Goal: Task Accomplishment & Management: Manage account settings

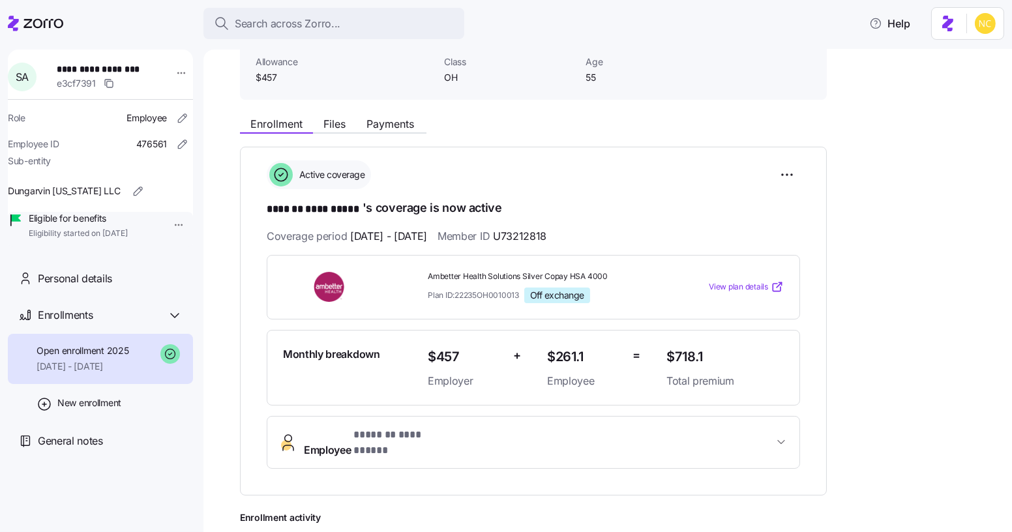
scroll to position [140, 0]
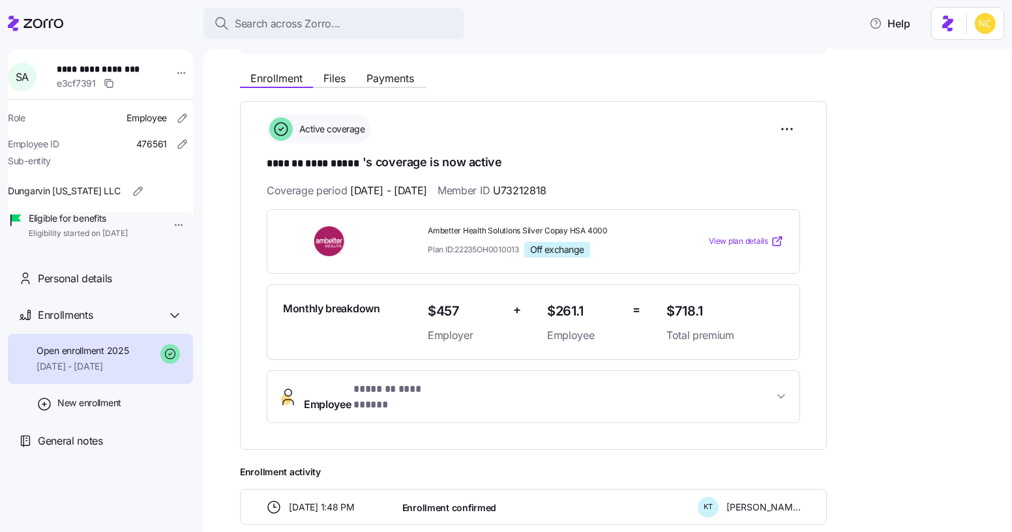
click at [404, 373] on button "**********" at bounding box center [533, 397] width 532 height 52
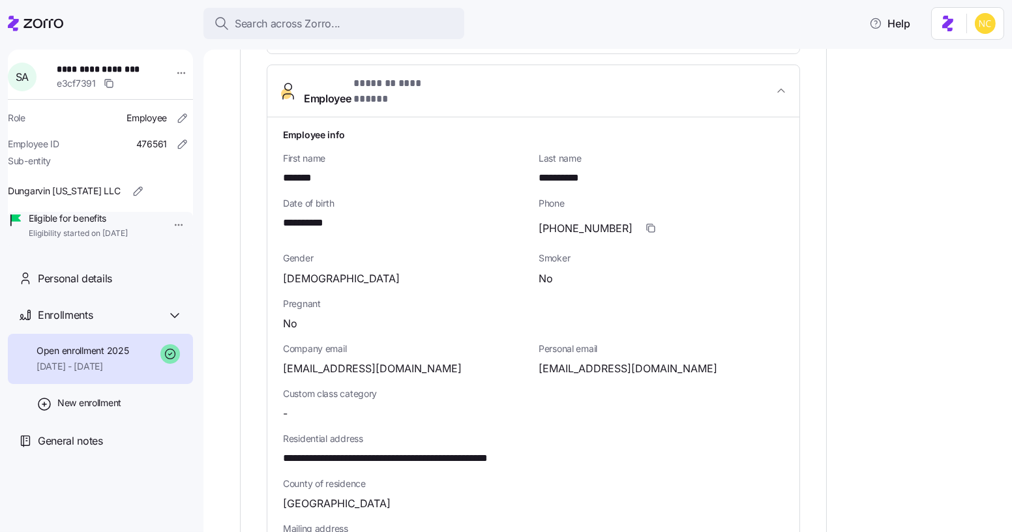
scroll to position [447, 0]
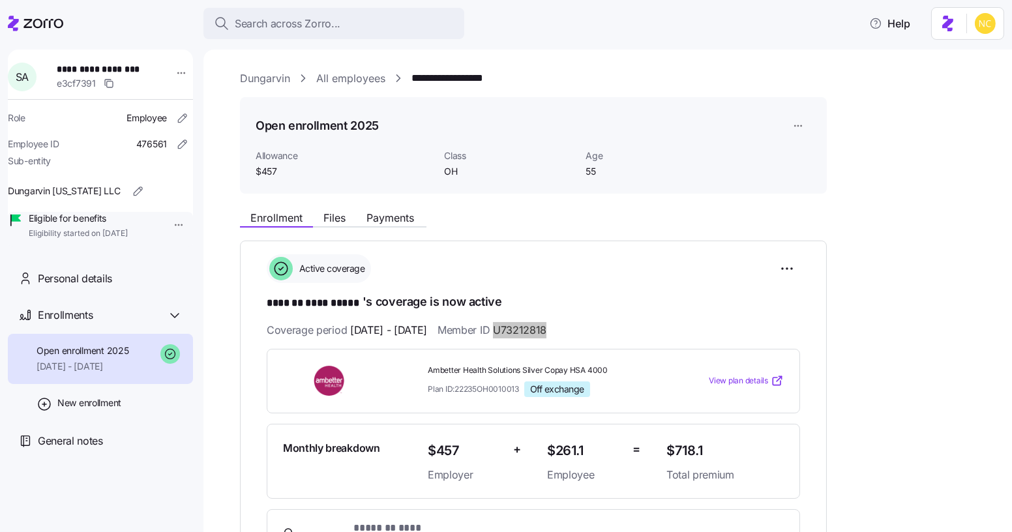
scroll to position [2, 0]
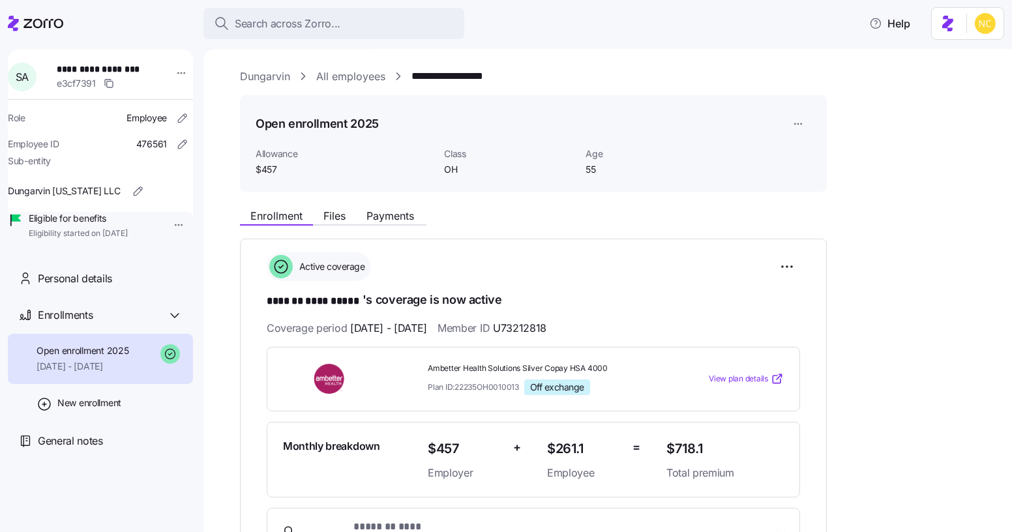
click at [451, 244] on div "**********" at bounding box center [533, 413] width 587 height 349
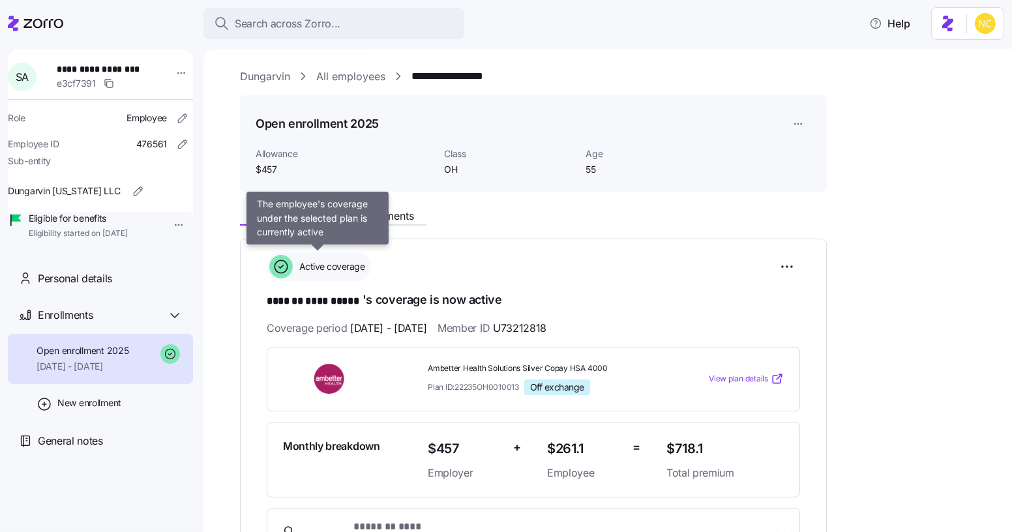
scroll to position [25, 0]
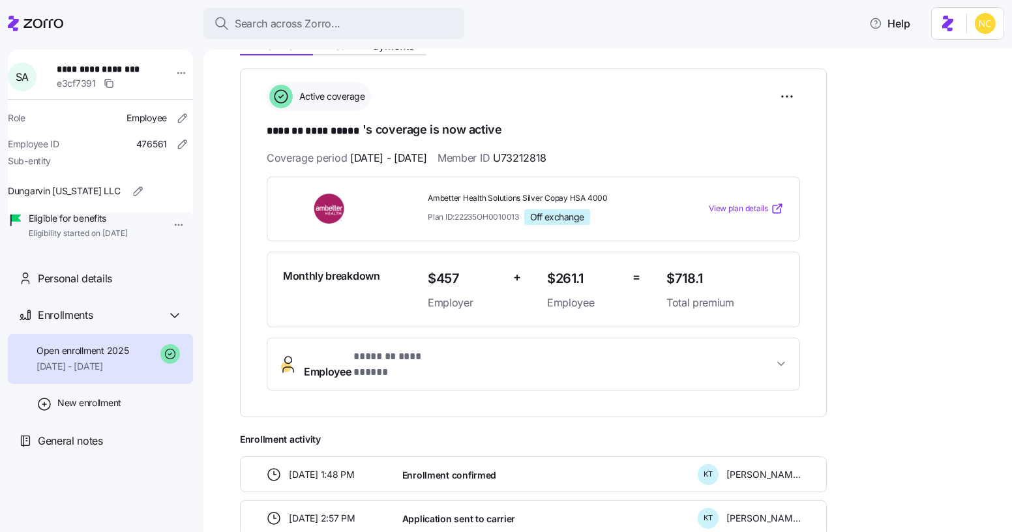
click at [353, 353] on span "**********" at bounding box center [403, 357] width 100 height 16
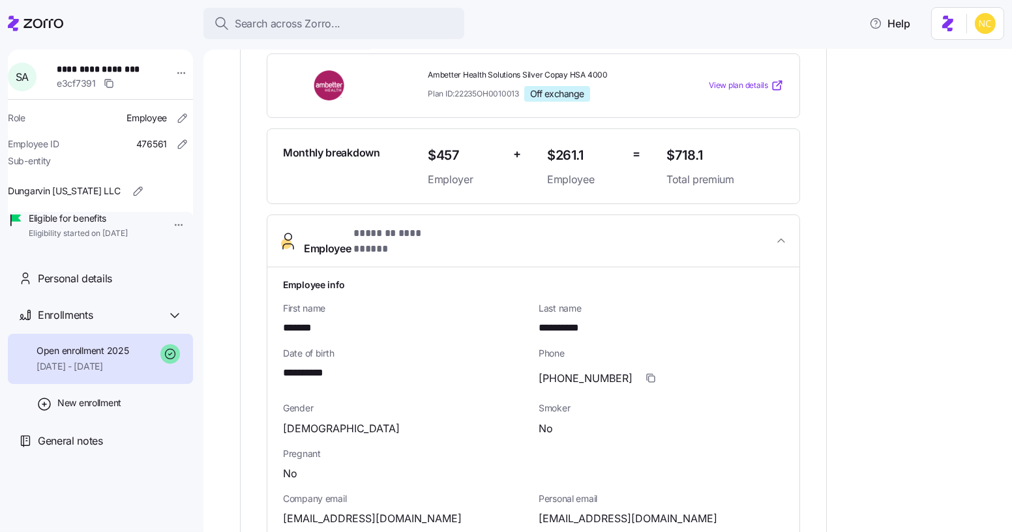
scroll to position [297, 0]
drag, startPoint x: 278, startPoint y: 355, endPoint x: 399, endPoint y: 355, distance: 121.3
copy span "**********"
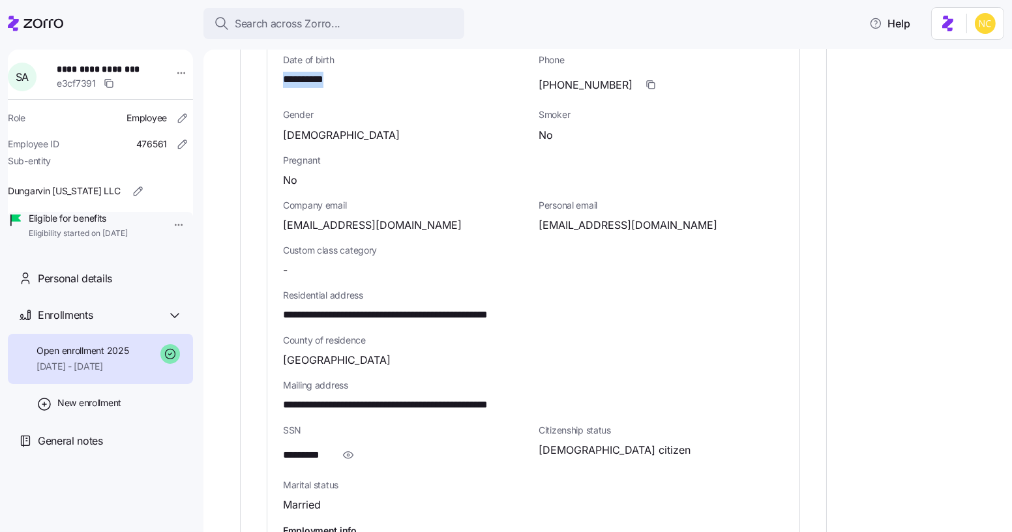
scroll to position [589, 0]
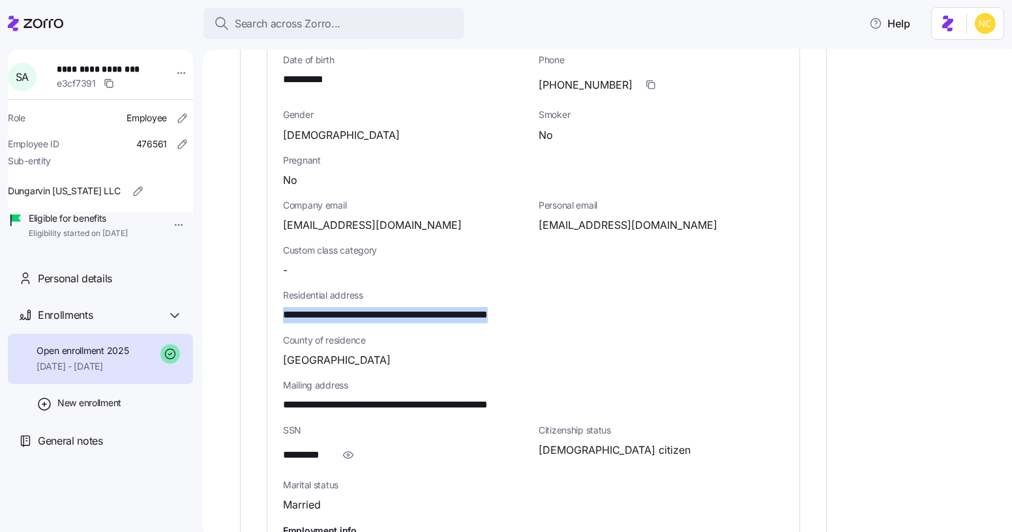
drag, startPoint x: 280, startPoint y: 297, endPoint x: 586, endPoint y: 306, distance: 305.9
click at [586, 306] on div "**********" at bounding box center [533, 306] width 532 height 664
copy span "**********"
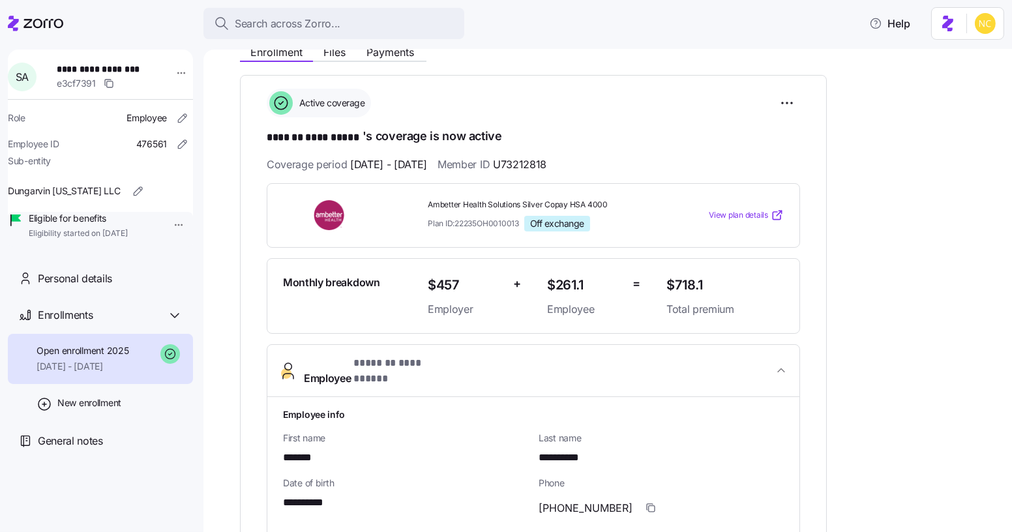
scroll to position [118, 0]
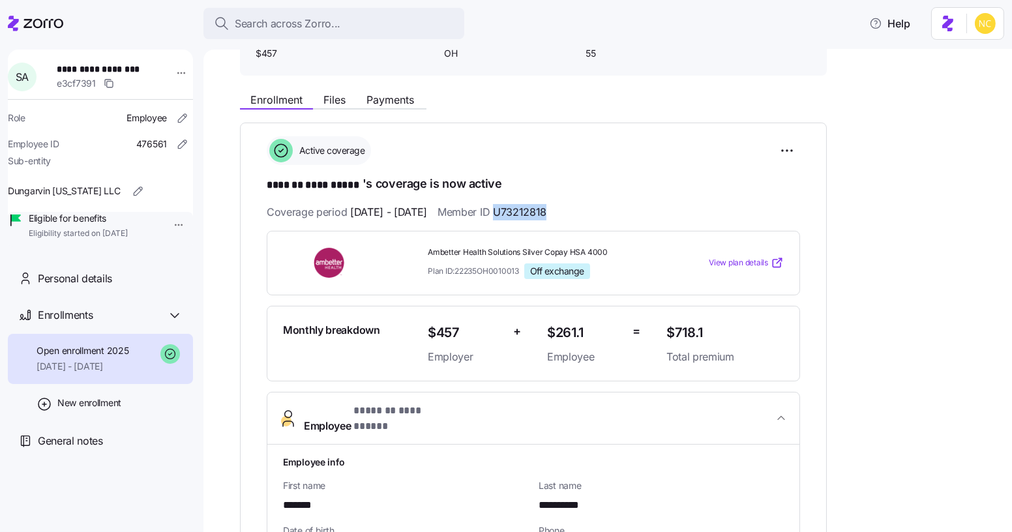
drag, startPoint x: 533, startPoint y: 211, endPoint x: 616, endPoint y: 208, distance: 82.9
click at [616, 208] on div "Coverage period [DATE] - [DATE] Member ID U73212818" at bounding box center [533, 212] width 533 height 16
copy span "U73212818"
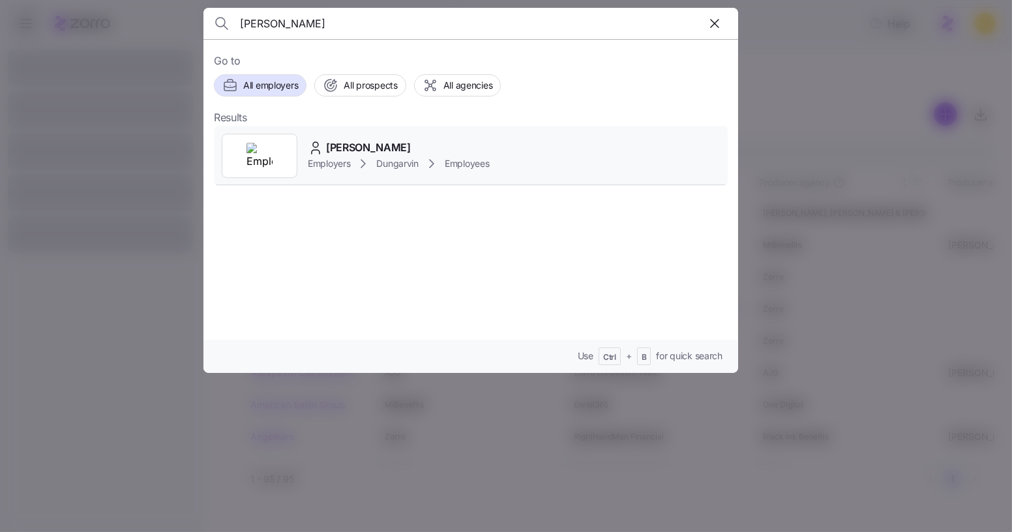
type input "clowie stine"
click at [345, 162] on span "Employers" at bounding box center [329, 163] width 42 height 13
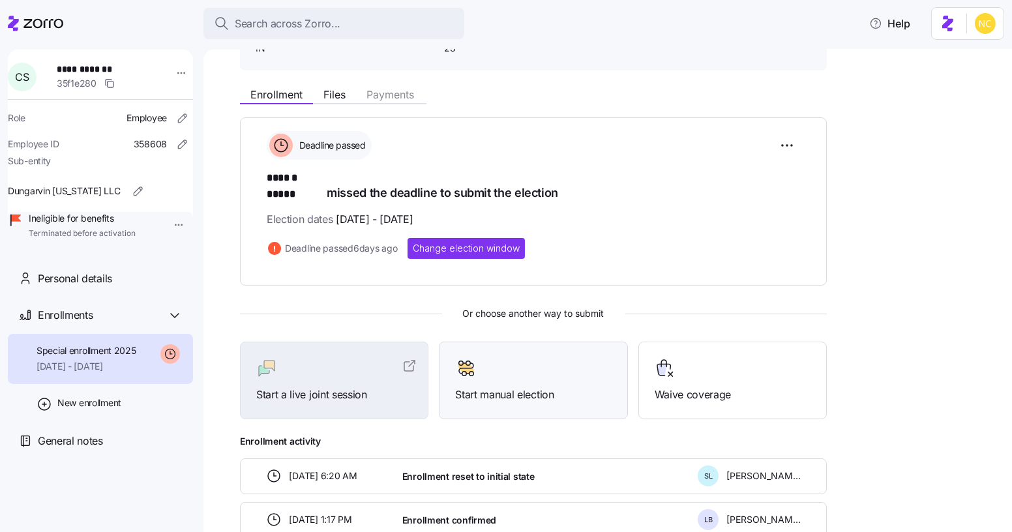
scroll to position [124, 0]
drag, startPoint x: 543, startPoint y: 256, endPoint x: 463, endPoint y: 299, distance: 91.0
click at [463, 299] on div "Deadline passed ****** ***** missed the deadline to submit the election Electio…" at bounding box center [533, 393] width 587 height 552
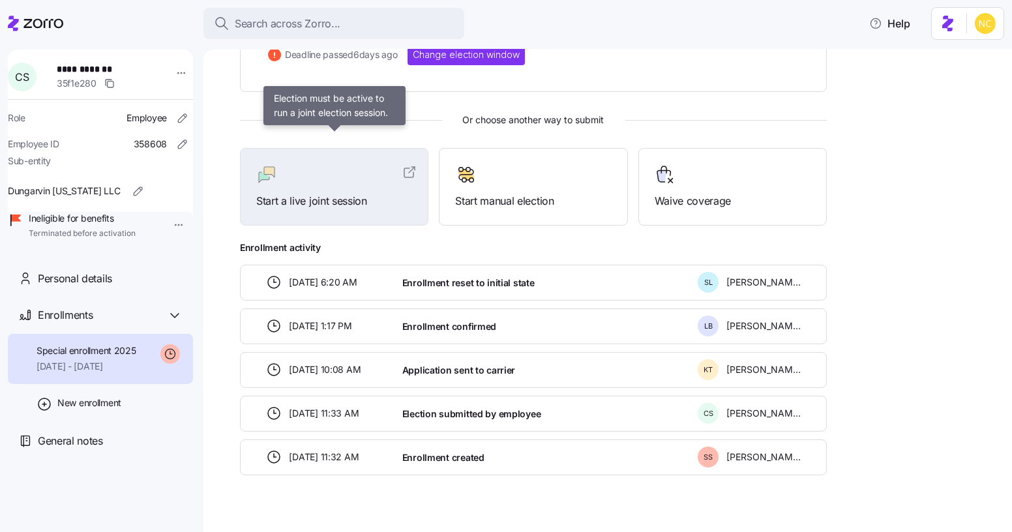
scroll to position [0, 0]
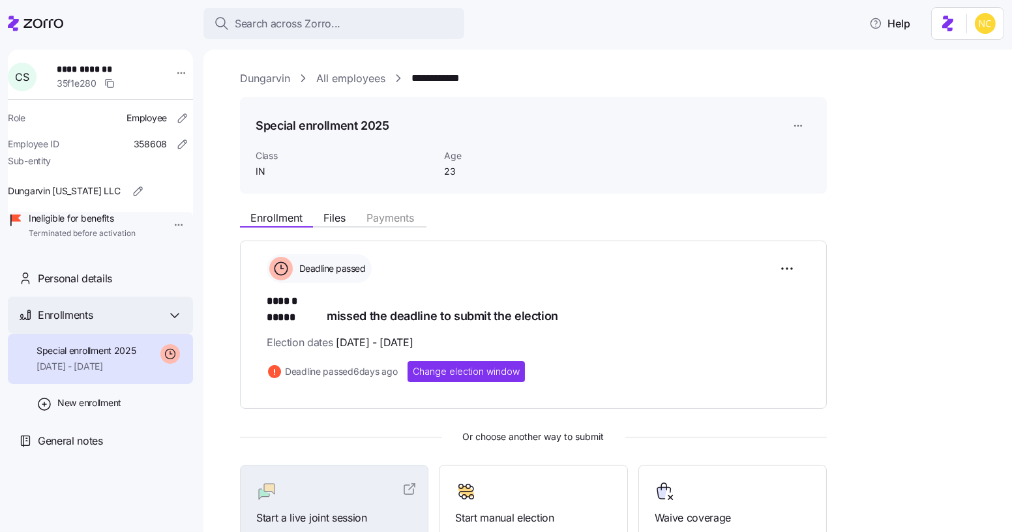
click at [177, 323] on icon at bounding box center [175, 316] width 16 height 16
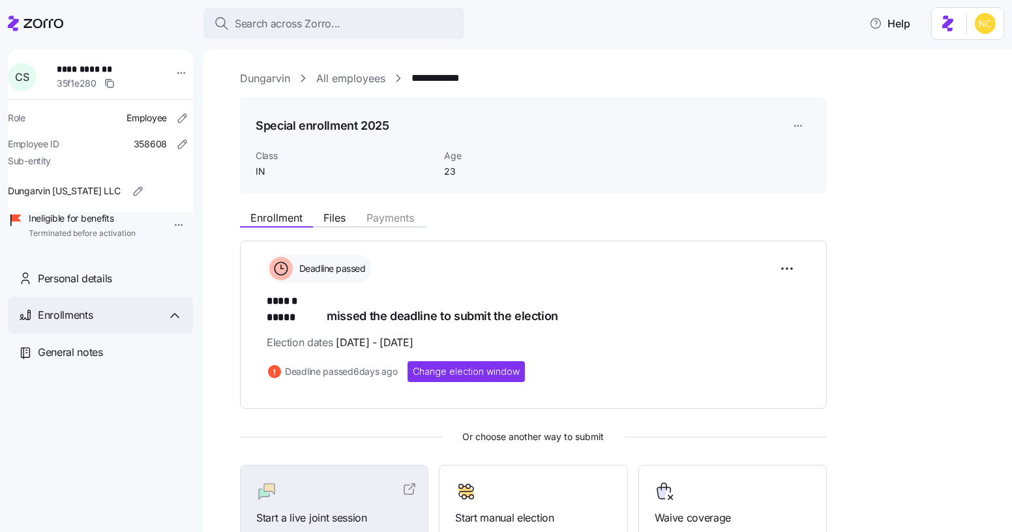
click at [177, 323] on icon at bounding box center [175, 316] width 16 height 16
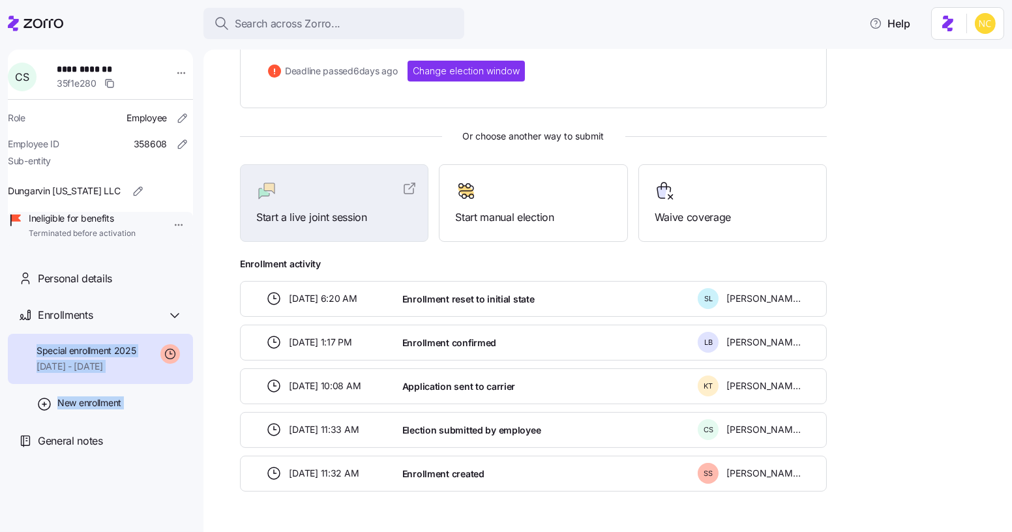
scroll to position [320, 0]
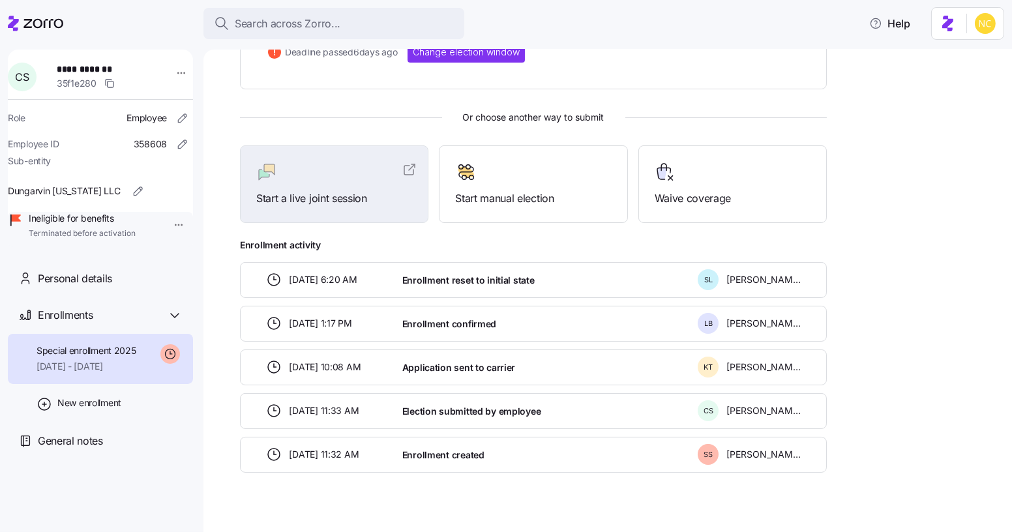
click at [392, 4] on header "Search across Zorro... Help" at bounding box center [506, 21] width 1012 height 42
click at [394, 14] on button "Search across Zorro..." at bounding box center [333, 23] width 261 height 31
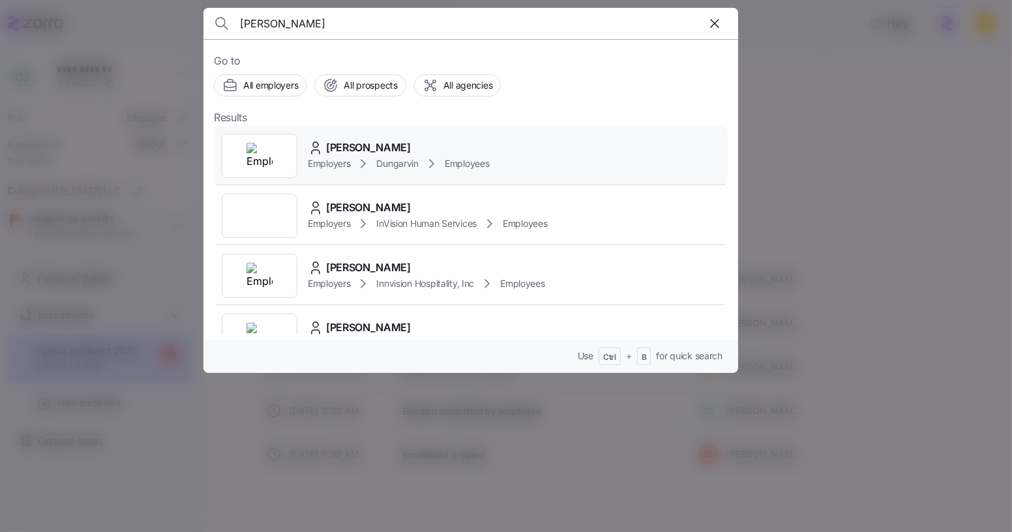
type input "stanley adu"
click at [411, 149] on span "[PERSON_NAME]" at bounding box center [368, 148] width 85 height 16
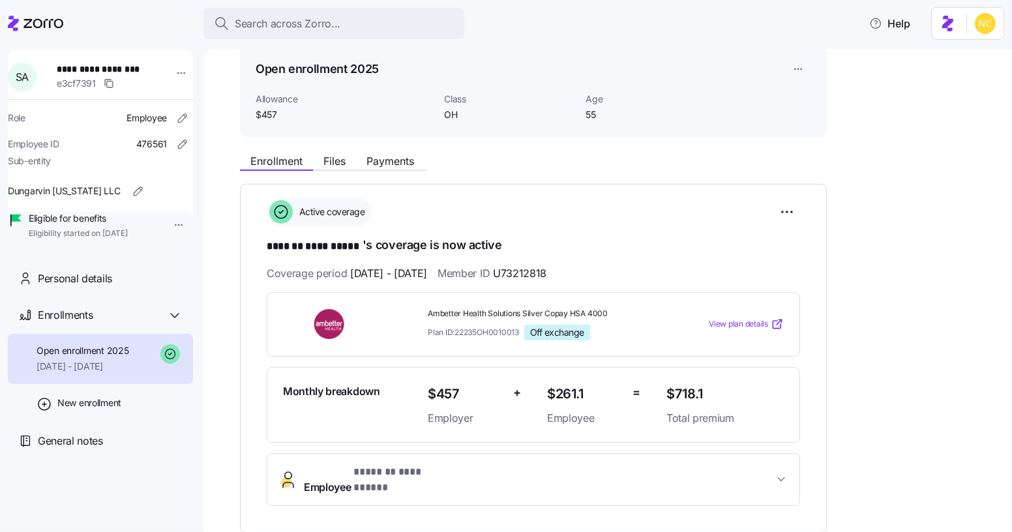
scroll to position [61, 0]
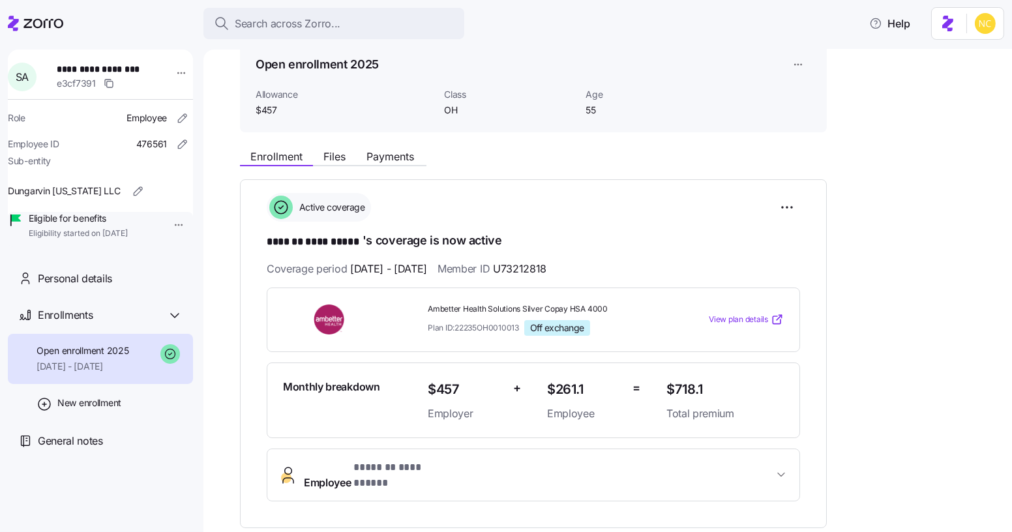
drag, startPoint x: 329, startPoint y: 156, endPoint x: 284, endPoint y: 175, distance: 49.7
click at [284, 175] on div "**********" at bounding box center [617, 438] width 754 height 591
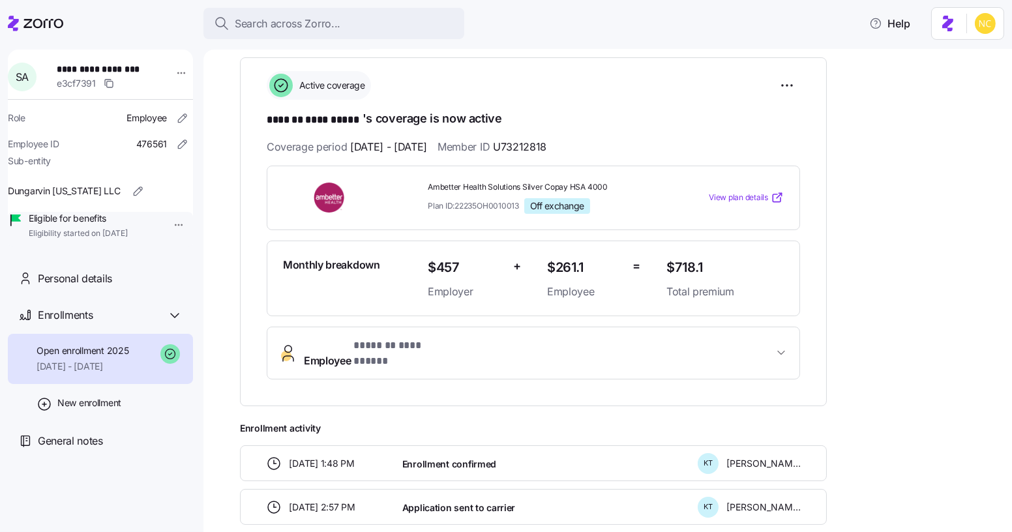
click at [368, 338] on span "**********" at bounding box center [403, 346] width 100 height 16
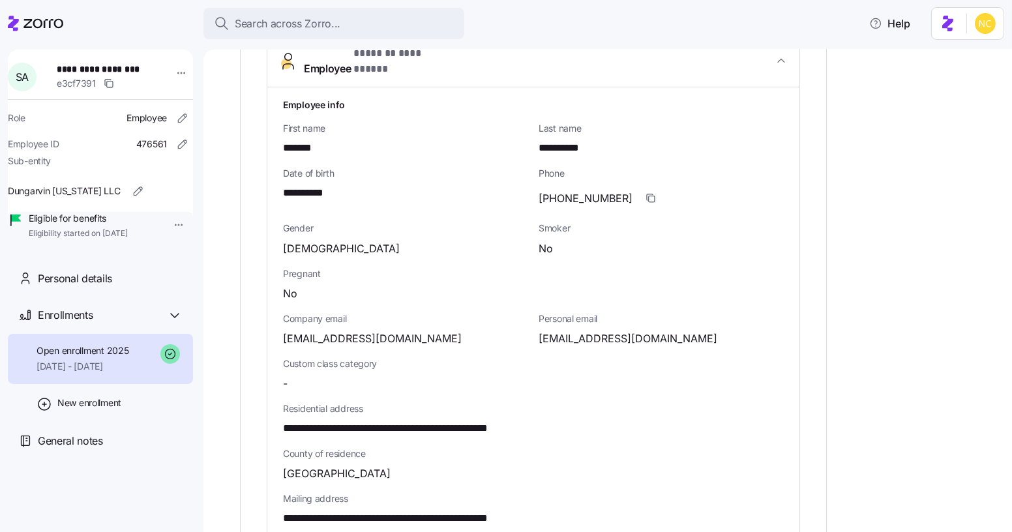
scroll to position [476, 0]
drag, startPoint x: 403, startPoint y: 325, endPoint x: 226, endPoint y: 339, distance: 177.9
click at [226, 339] on div "**********" at bounding box center [607, 291] width 809 height 483
click at [293, 330] on span "[EMAIL_ADDRESS][DOMAIN_NAME]" at bounding box center [372, 338] width 179 height 16
drag, startPoint x: 284, startPoint y: 323, endPoint x: 464, endPoint y: 323, distance: 180.6
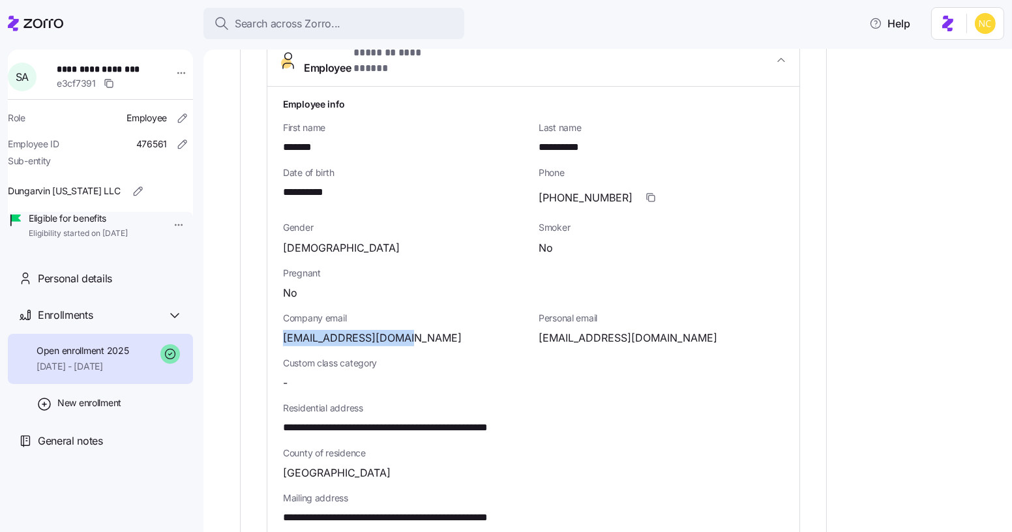
click at [464, 330] on div "[EMAIL_ADDRESS][DOMAIN_NAME]" at bounding box center [405, 338] width 245 height 16
copy span "[EMAIL_ADDRESS][DOMAIN_NAME]"
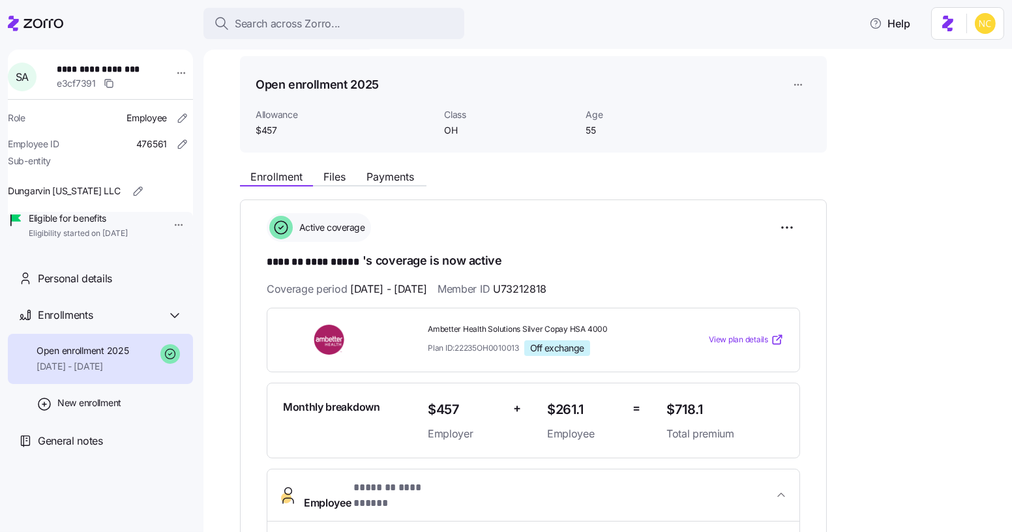
scroll to position [0, 0]
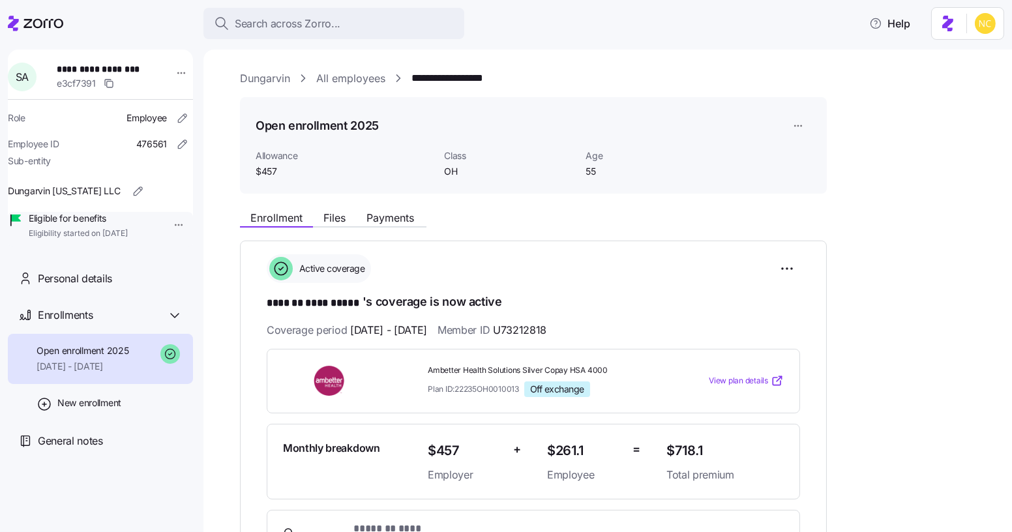
click at [271, 76] on link "Dungarvin" at bounding box center [265, 78] width 50 height 16
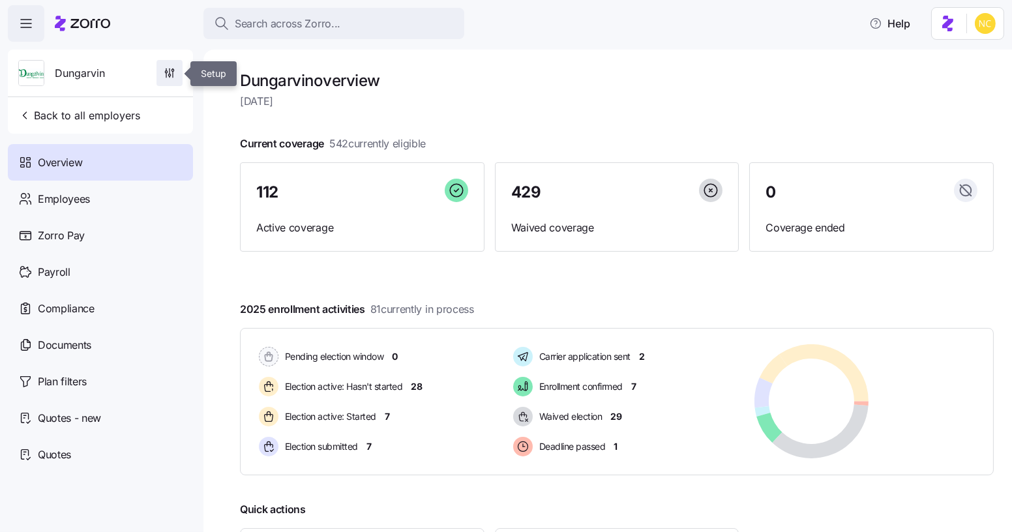
click at [174, 76] on icon "button" at bounding box center [169, 73] width 13 height 13
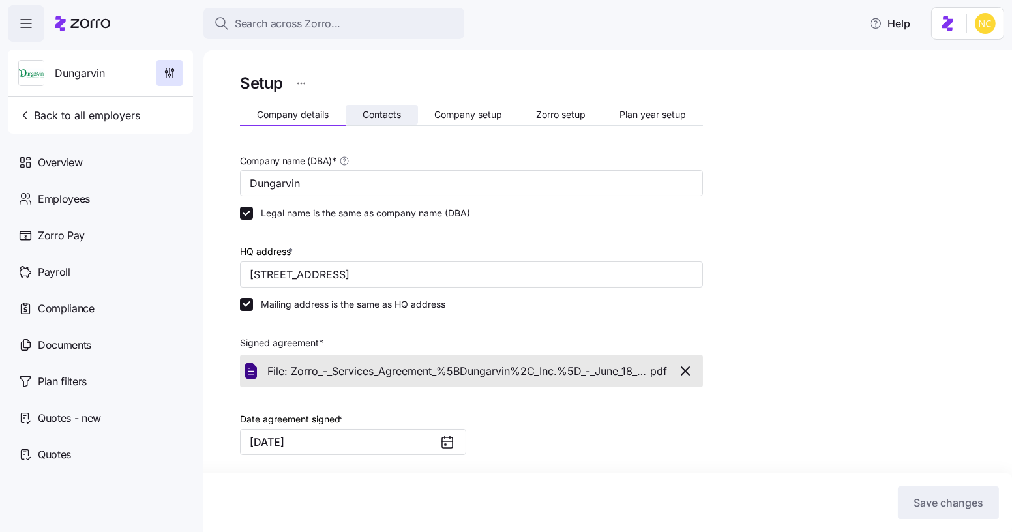
click at [365, 110] on span "Contacts" at bounding box center [382, 114] width 38 height 9
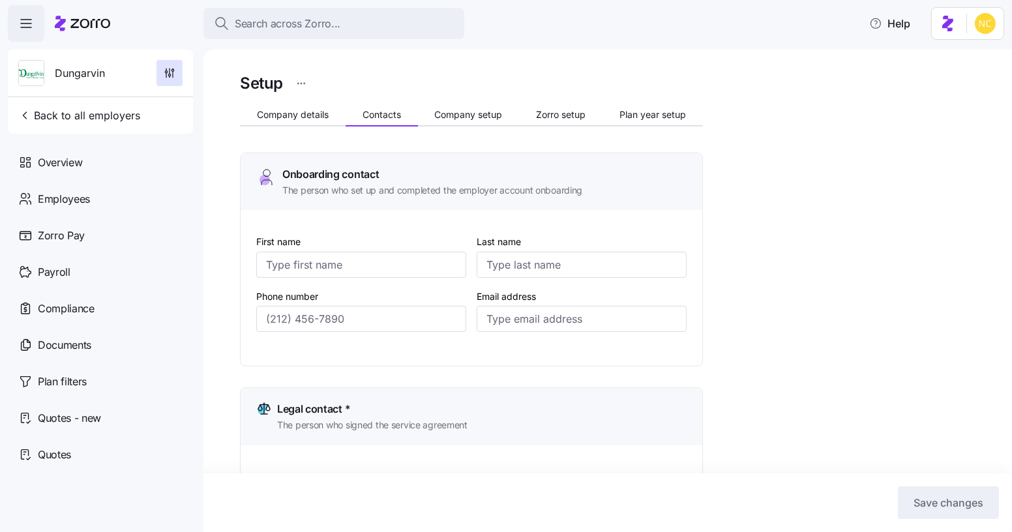
type input "Melanie"
type input "Siepker"
type input "msiepker@dungarvin.com"
type input "Debi"
type input "Allsup"
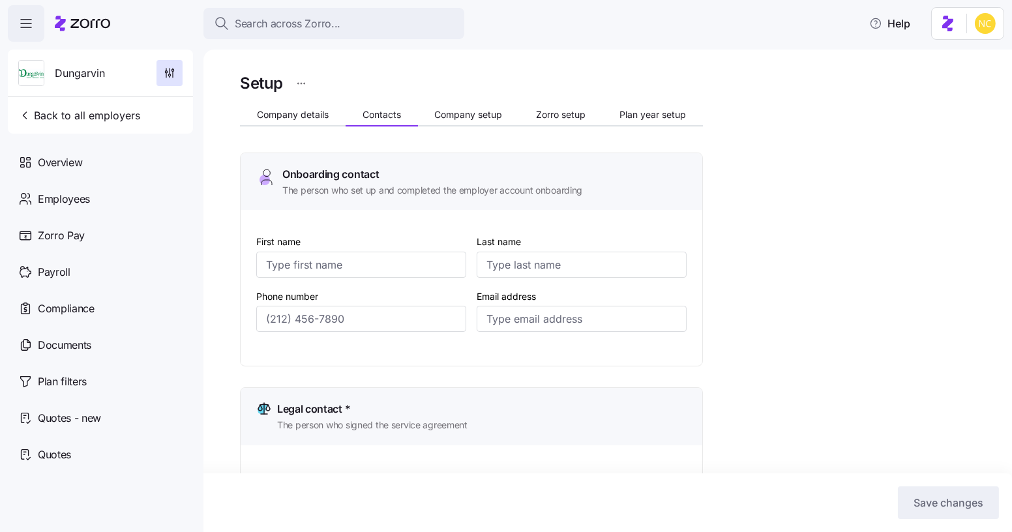
type input "dallsup@dungarvin.com"
type input "Shelby"
type input "Simpson"
type input "ssimpson@dungarvin.com"
type input "Ryan"
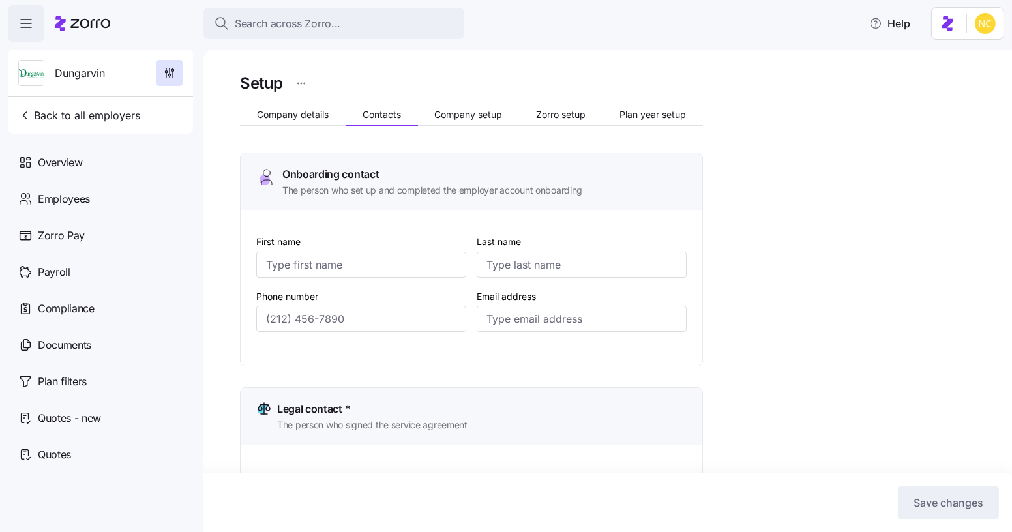
type input "Theisen"
type input "rtheisen@dungarvin.com"
type input "(651) 789-5911"
type input "(651) 789-5914"
type input "(651) 789-5938"
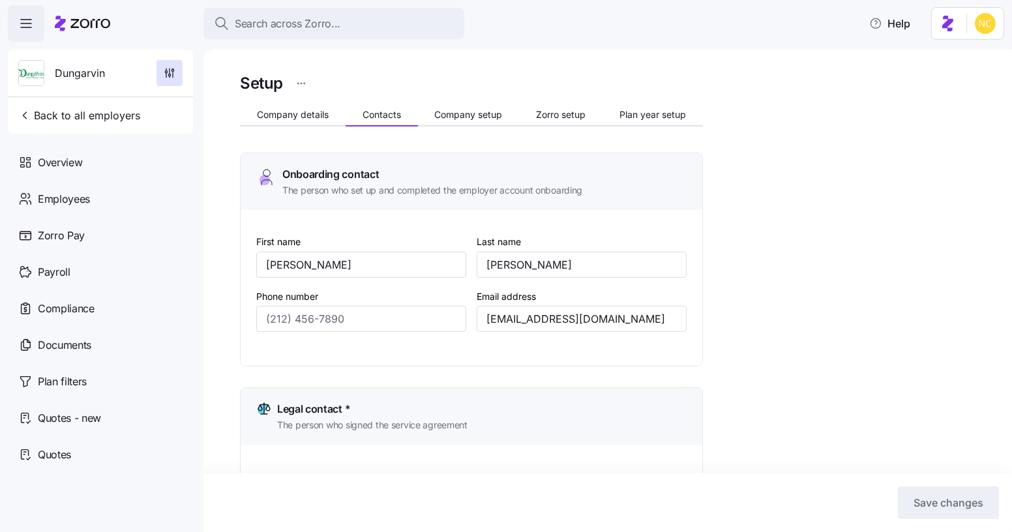
type input "(651) 789-5941"
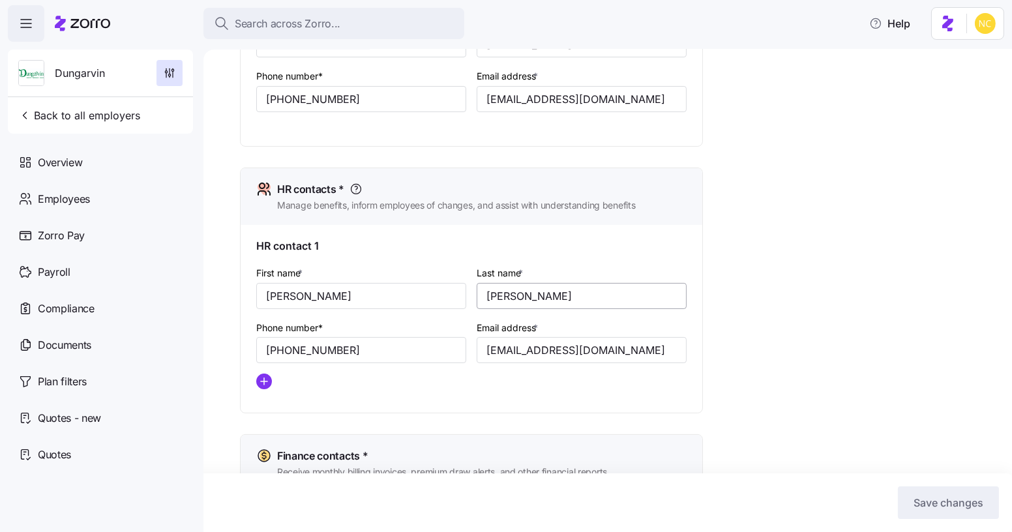
scroll to position [456, 0]
drag, startPoint x: 622, startPoint y: 357, endPoint x: 447, endPoint y: 339, distance: 175.7
click at [447, 339] on div "First name * Shelby Last name * Simpson Phone number* (651) 789-5938 Email addr…" at bounding box center [471, 331] width 441 height 145
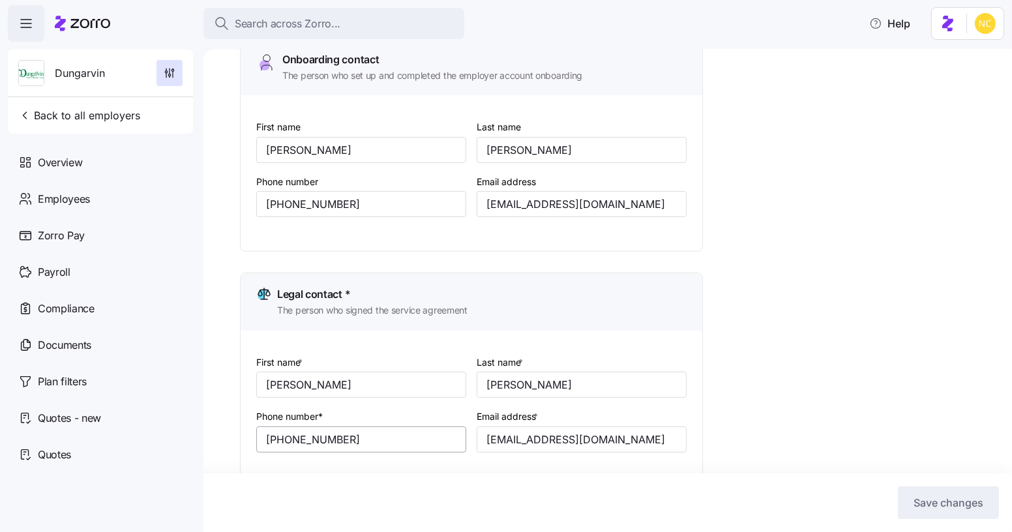
scroll to position [0, 0]
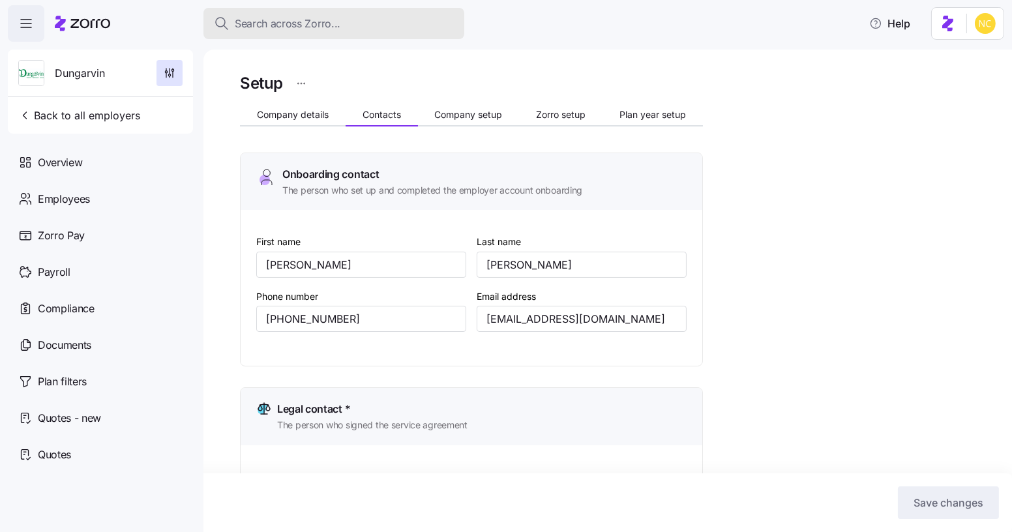
click at [267, 27] on span "Search across Zorro..." at bounding box center [288, 24] width 106 height 16
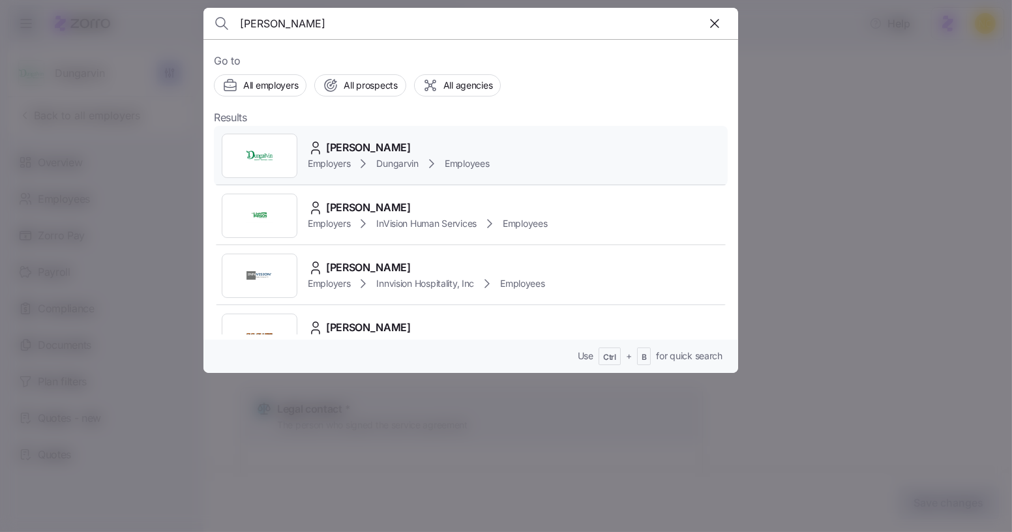
type input "stanley adu"
click at [424, 130] on div "Stanley Adu Gyamfi Employers Dungarvin Employees" at bounding box center [471, 156] width 514 height 60
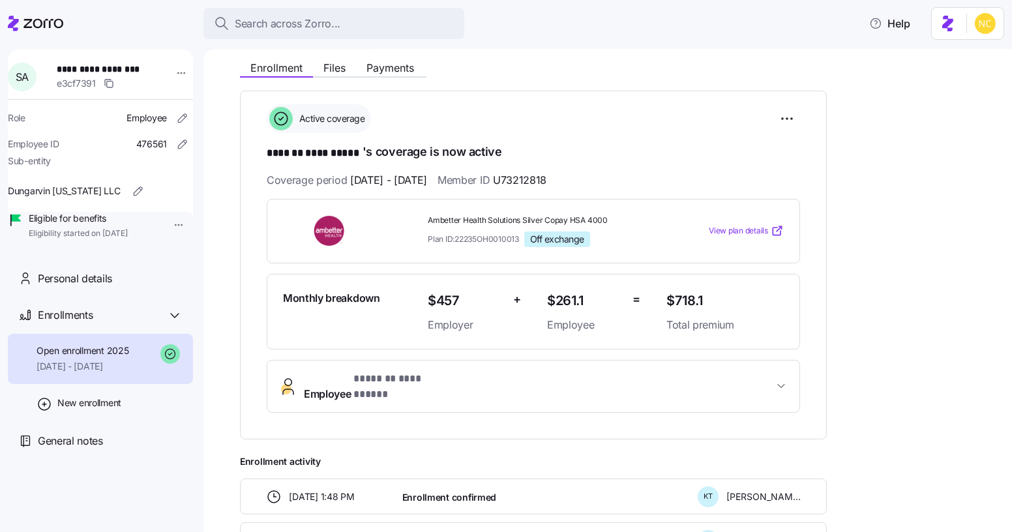
scroll to position [151, 0]
click at [378, 374] on span "**********" at bounding box center [403, 378] width 100 height 16
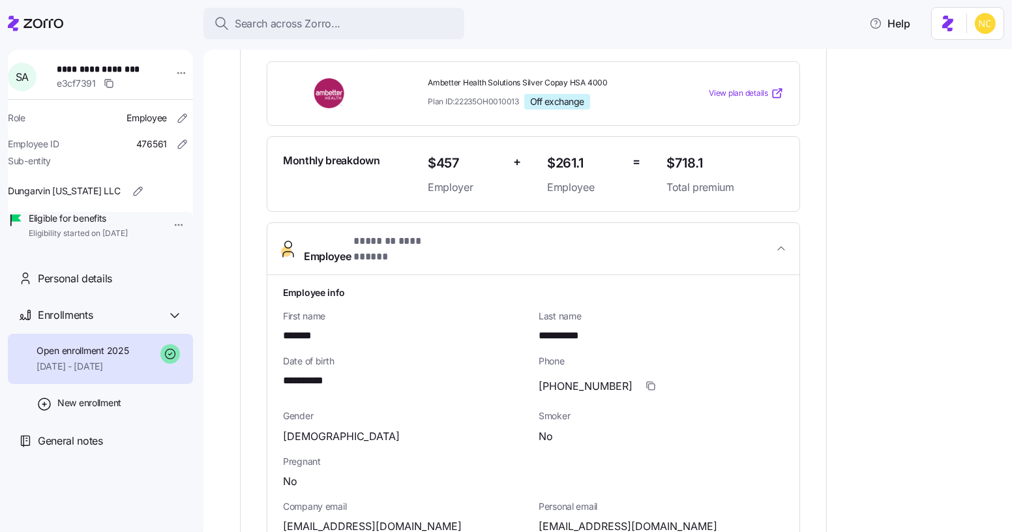
scroll to position [293, 0]
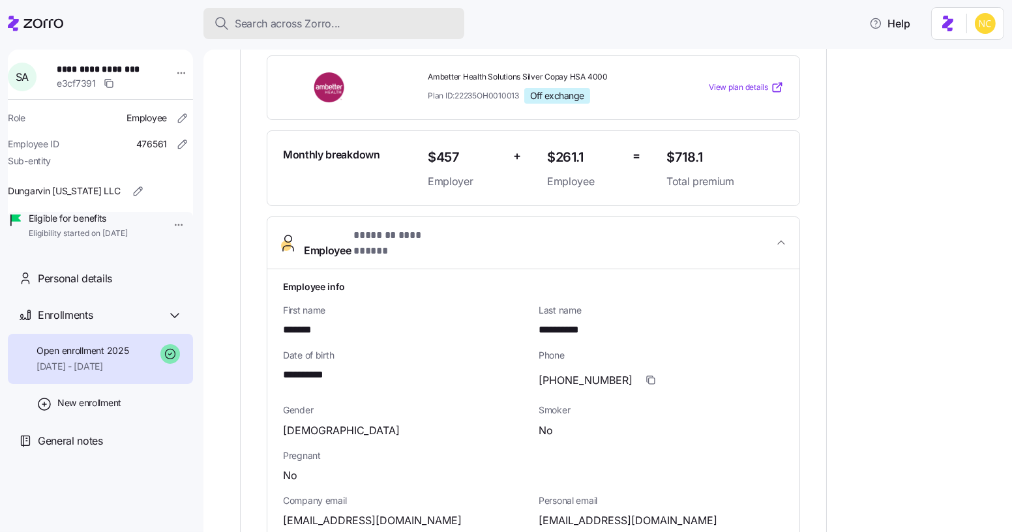
click at [353, 26] on div "Search across Zorro..." at bounding box center [334, 24] width 240 height 16
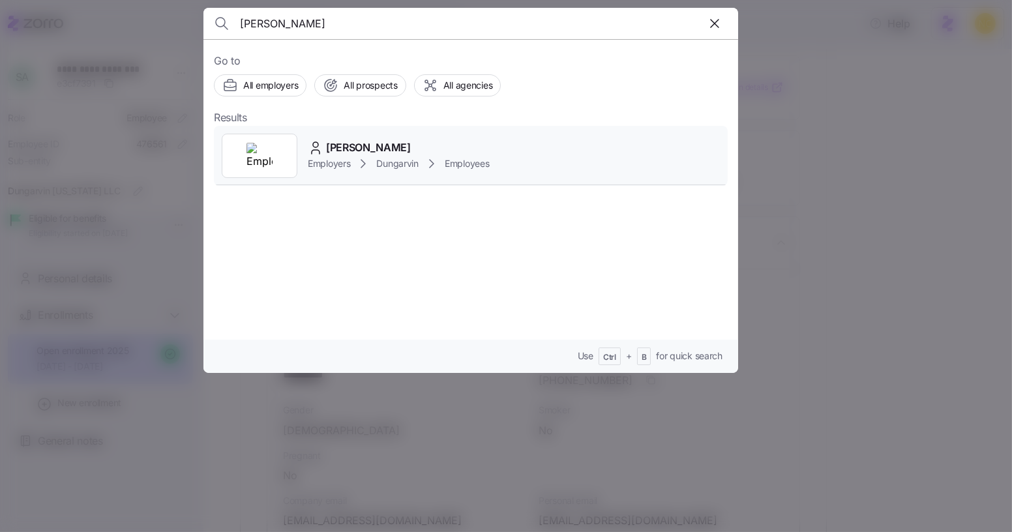
type input "clowie stine"
click at [377, 152] on span "Clowie Stine" at bounding box center [368, 148] width 85 height 16
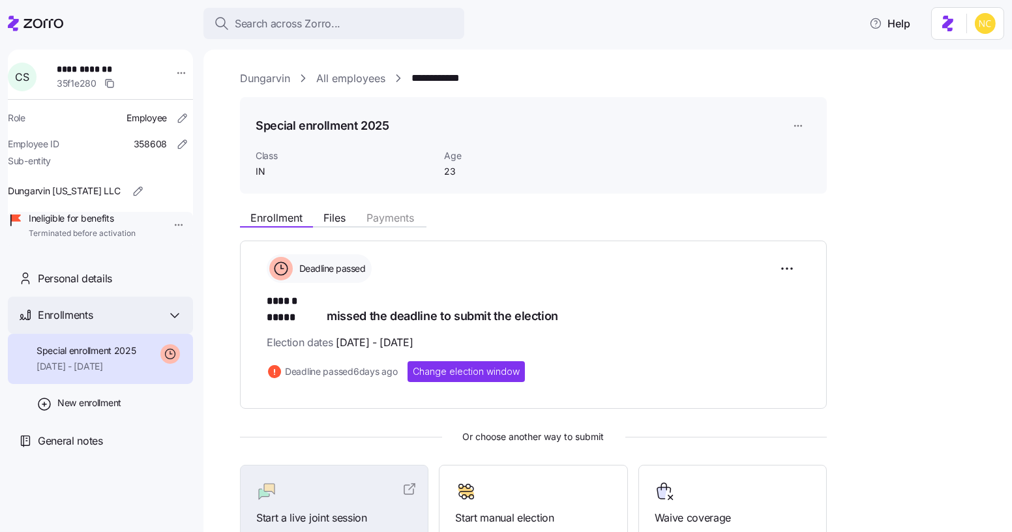
click at [161, 323] on div "Enrollments" at bounding box center [110, 315] width 145 height 16
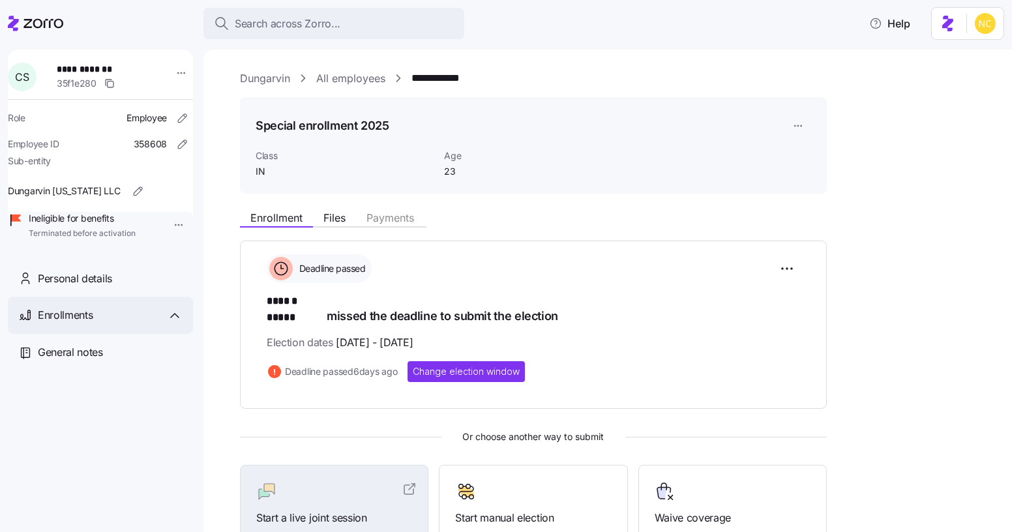
click at [161, 323] on div "Enrollments" at bounding box center [110, 315] width 145 height 16
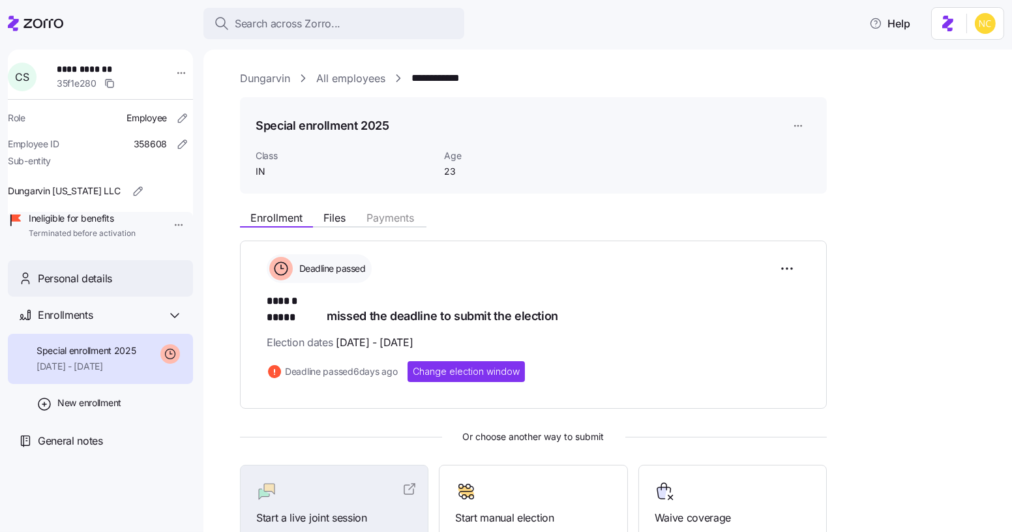
click at [120, 283] on div "Personal details" at bounding box center [100, 278] width 185 height 37
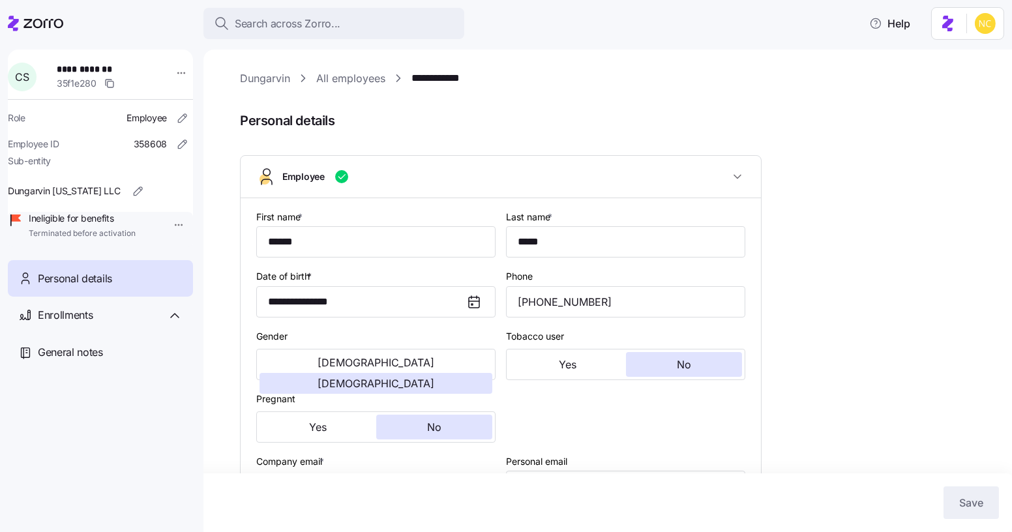
type input "IN"
click at [139, 323] on div "Enrollments" at bounding box center [110, 315] width 145 height 16
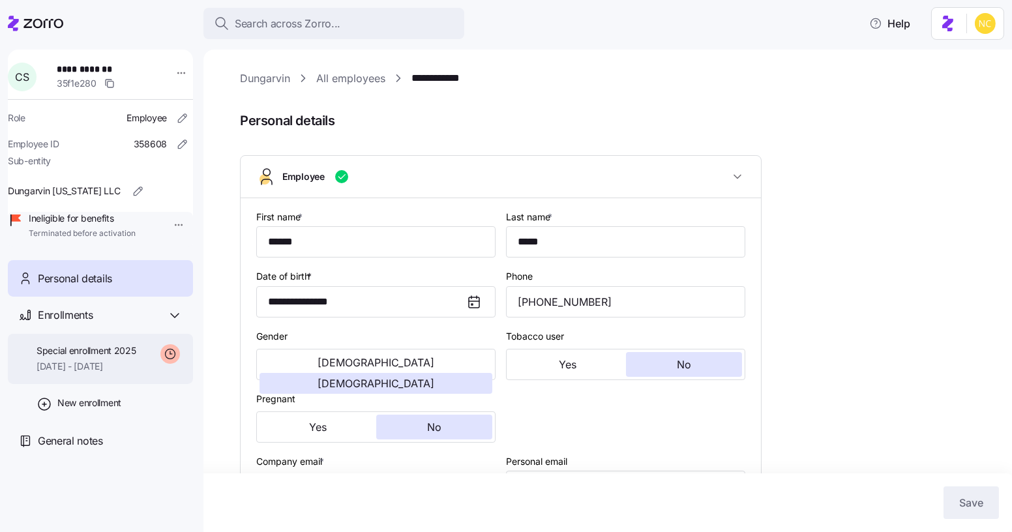
click at [142, 367] on div "Special enrollment 2025 10/01/2025 - 09/30/2025" at bounding box center [100, 359] width 185 height 50
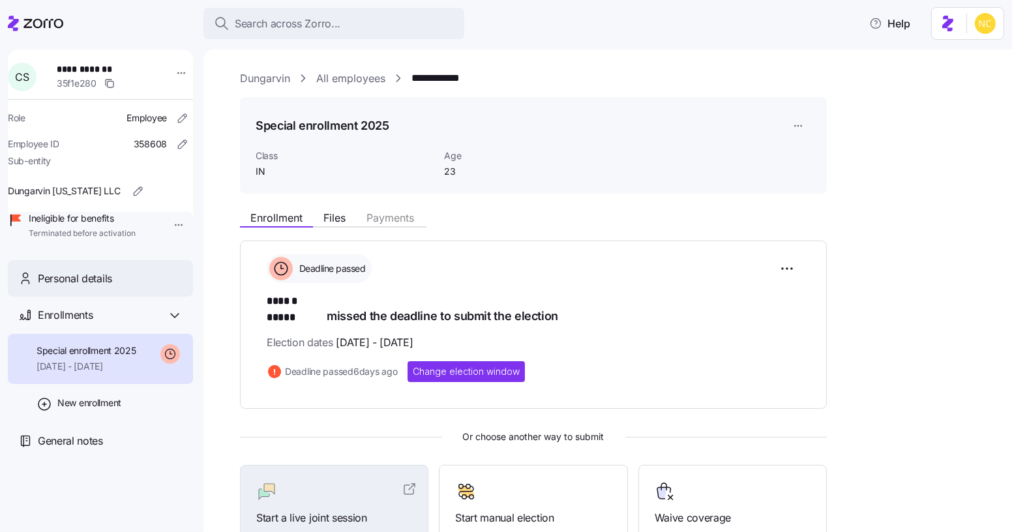
click at [141, 287] on div "Personal details" at bounding box center [110, 279] width 145 height 16
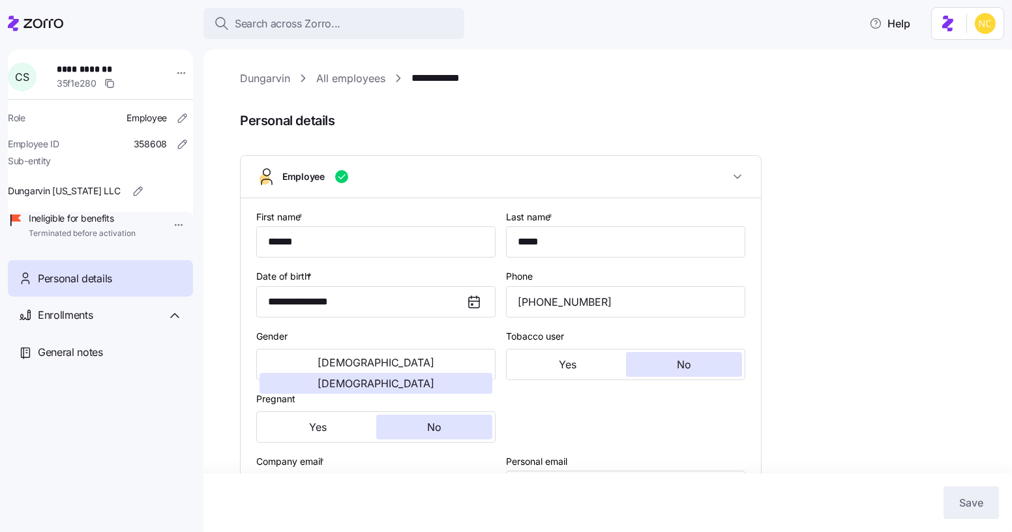
click at [660, 126] on span "Personal details" at bounding box center [617, 121] width 754 height 22
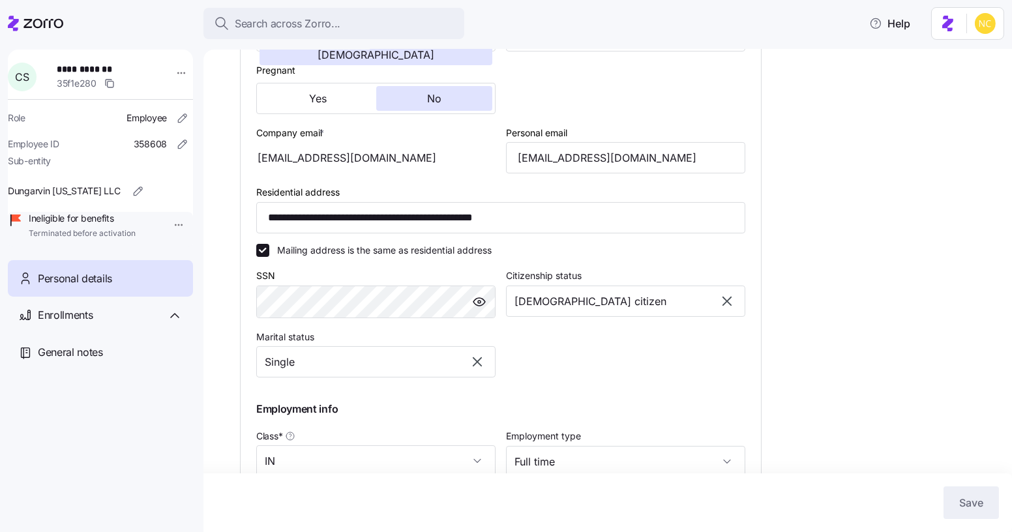
scroll to position [332, 0]
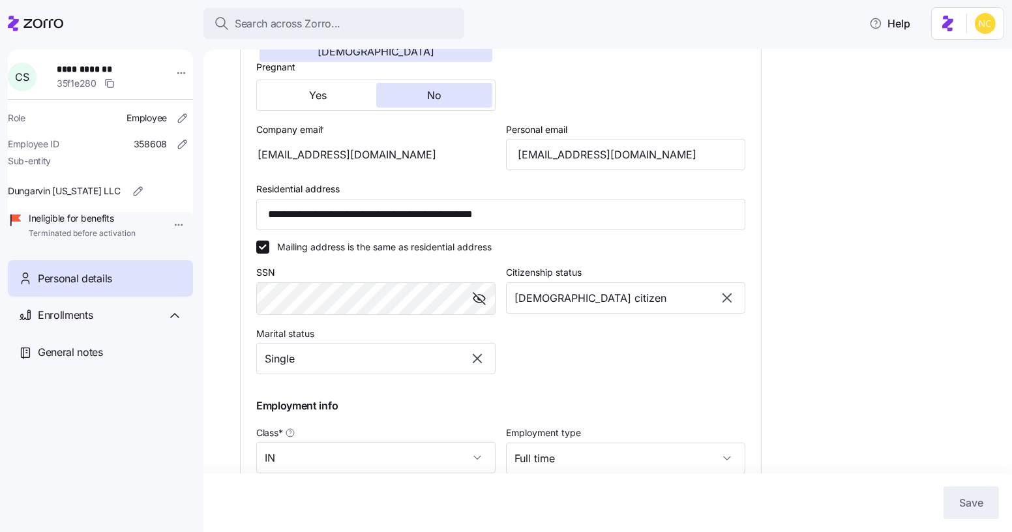
click at [477, 308] on span "button" at bounding box center [479, 299] width 20 height 20
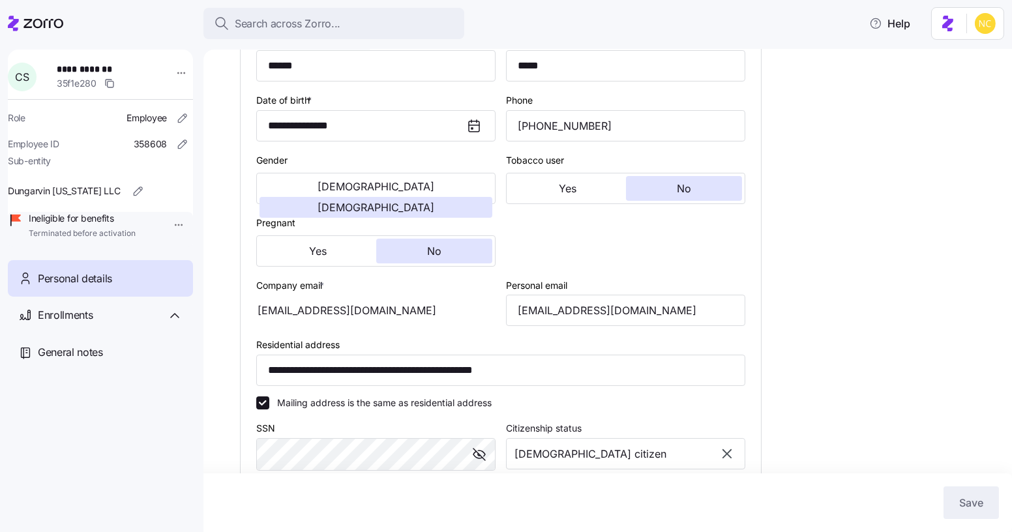
scroll to position [0, 0]
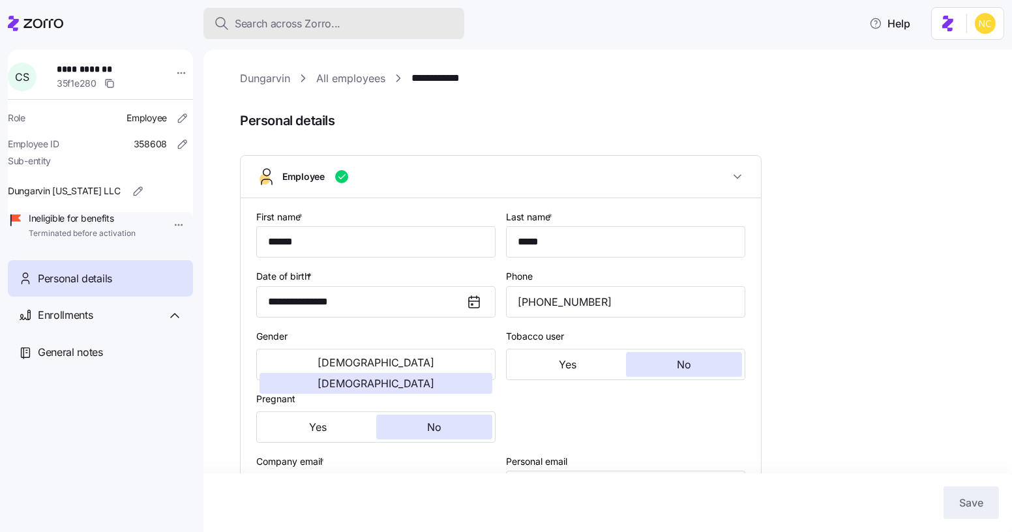
drag, startPoint x: 320, startPoint y: 12, endPoint x: 324, endPoint y: 17, distance: 6.9
click at [324, 17] on button "Search across Zorro..." at bounding box center [333, 23] width 261 height 31
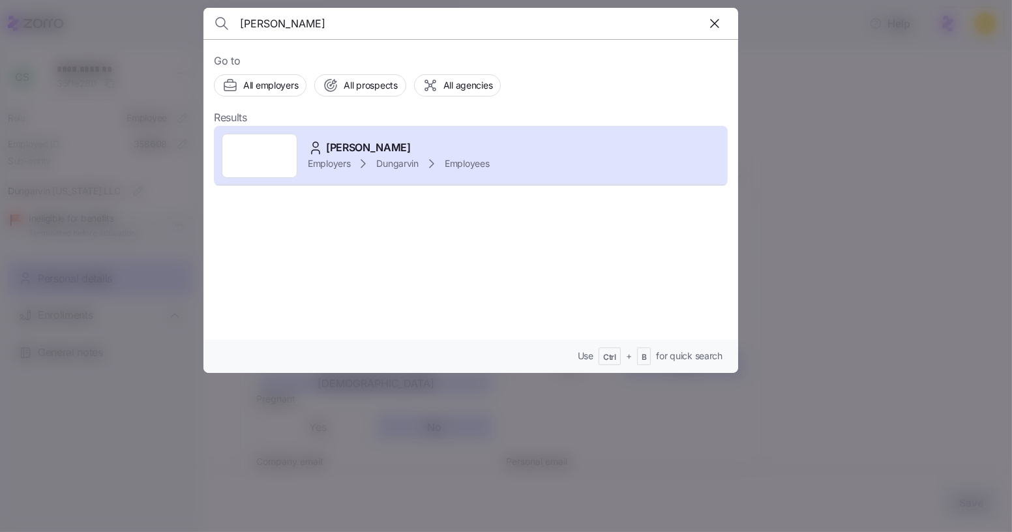
type input "clowie stine"
click at [360, 129] on div "Clowie Stine Employers Dungarvin Employees" at bounding box center [471, 156] width 514 height 60
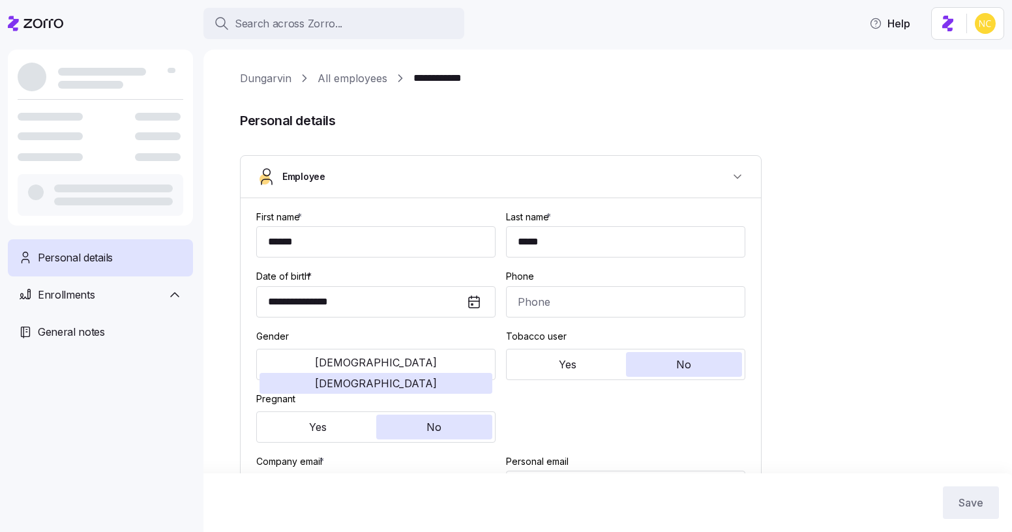
type input "**********"
type input "[PHONE_NUMBER]"
type input "[DEMOGRAPHIC_DATA] citizen"
type input "Single"
type input "Full time"
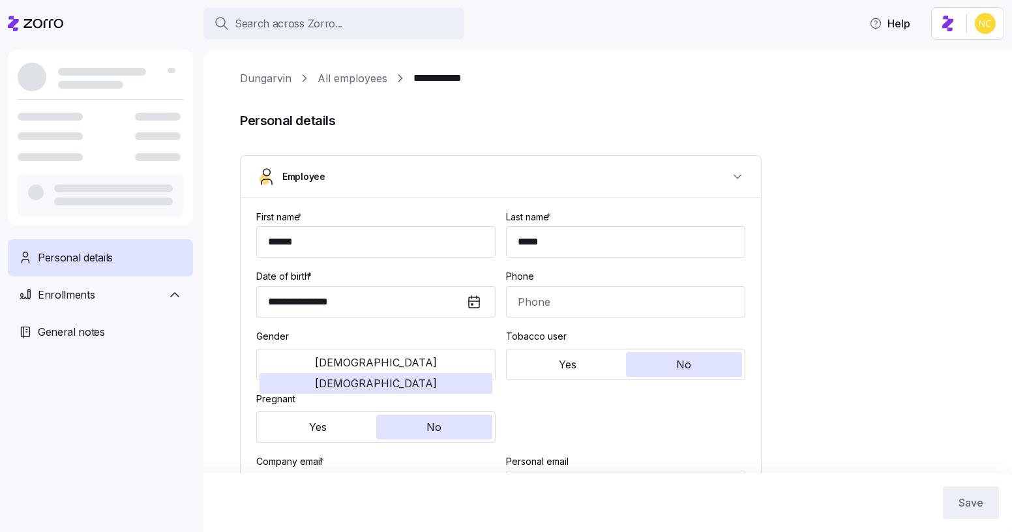
type input "Hourly"
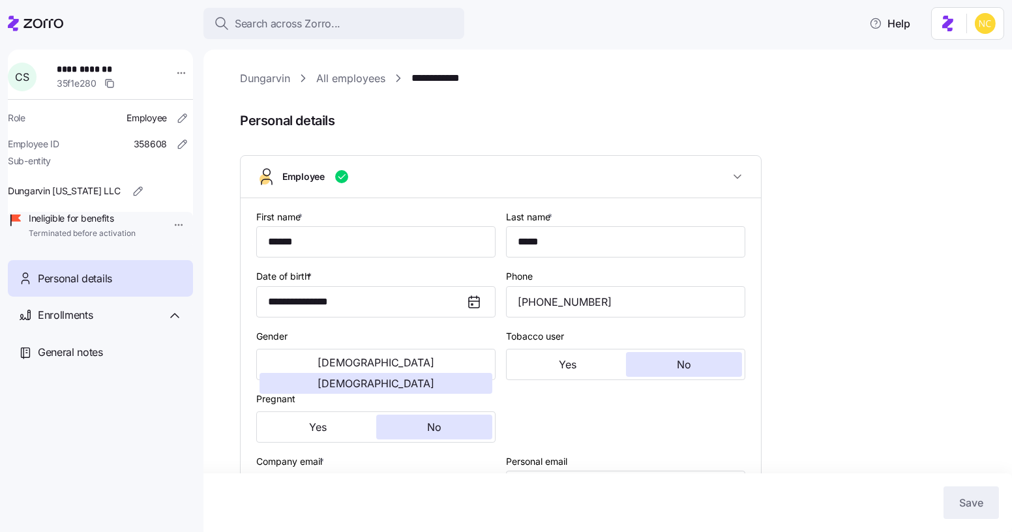
type input "IN"
click at [312, 37] on button "Search across Zorro..." at bounding box center [333, 23] width 261 height 31
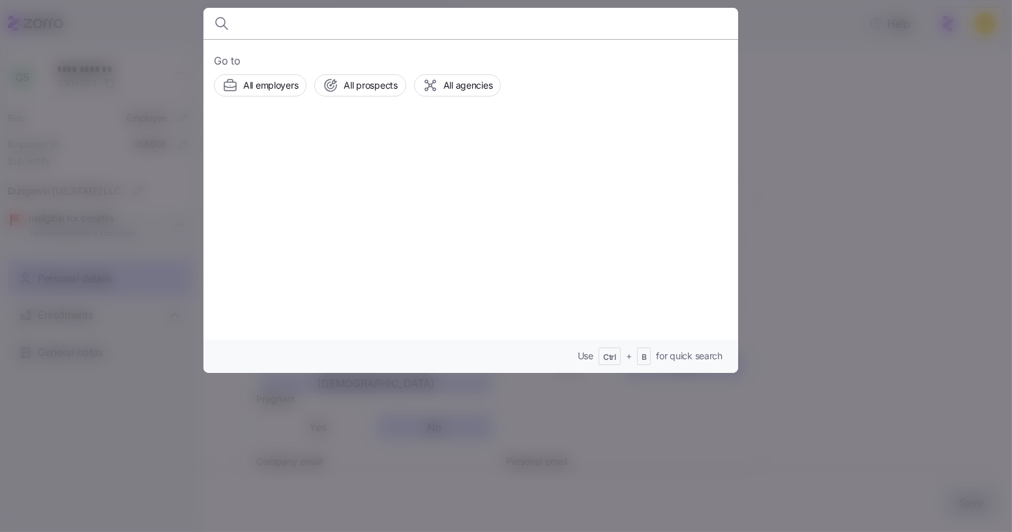
click at [749, 132] on div at bounding box center [506, 266] width 1012 height 532
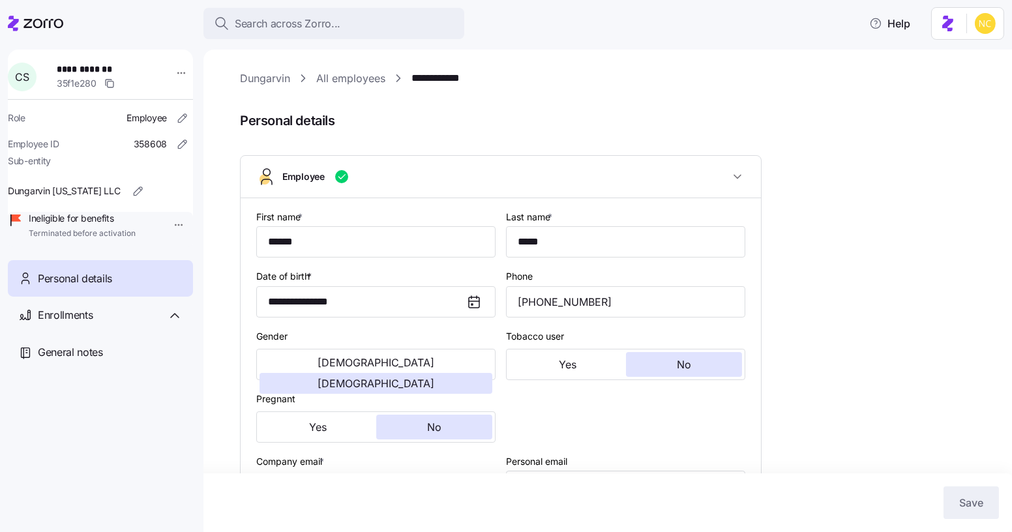
click at [260, 84] on link "Dungarvin" at bounding box center [265, 78] width 50 height 16
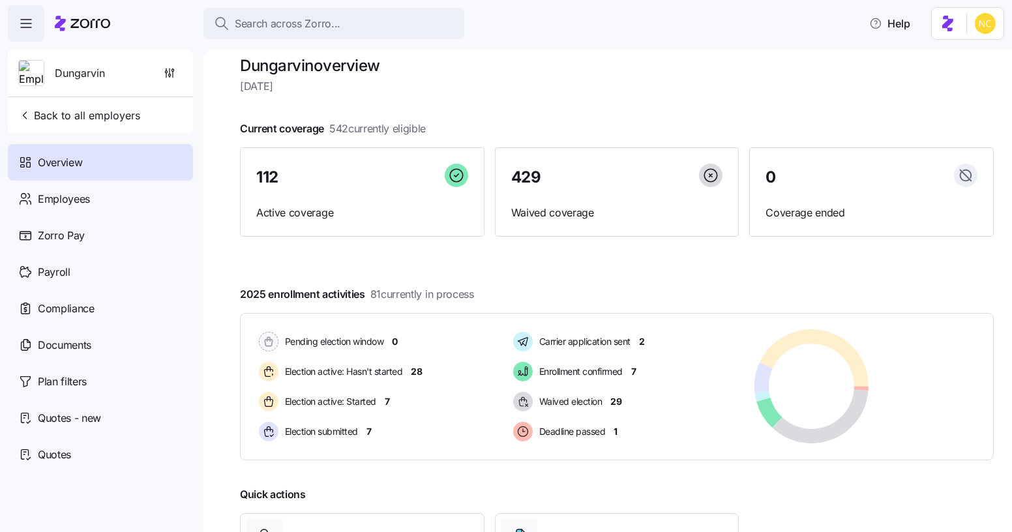
scroll to position [14, 0]
click at [179, 59] on div "Dungarvin" at bounding box center [100, 73] width 175 height 47
click at [175, 61] on span "button" at bounding box center [169, 73] width 25 height 25
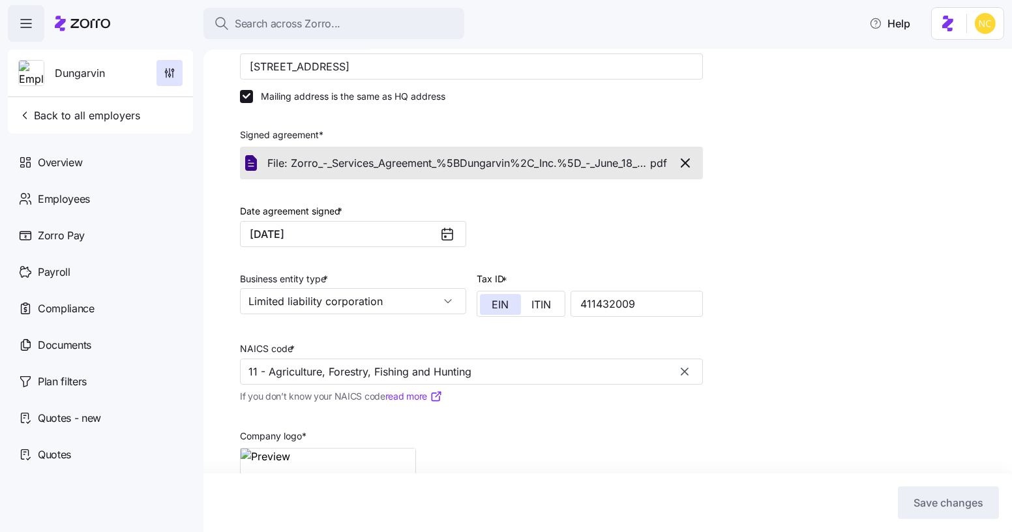
scroll to position [304, 0]
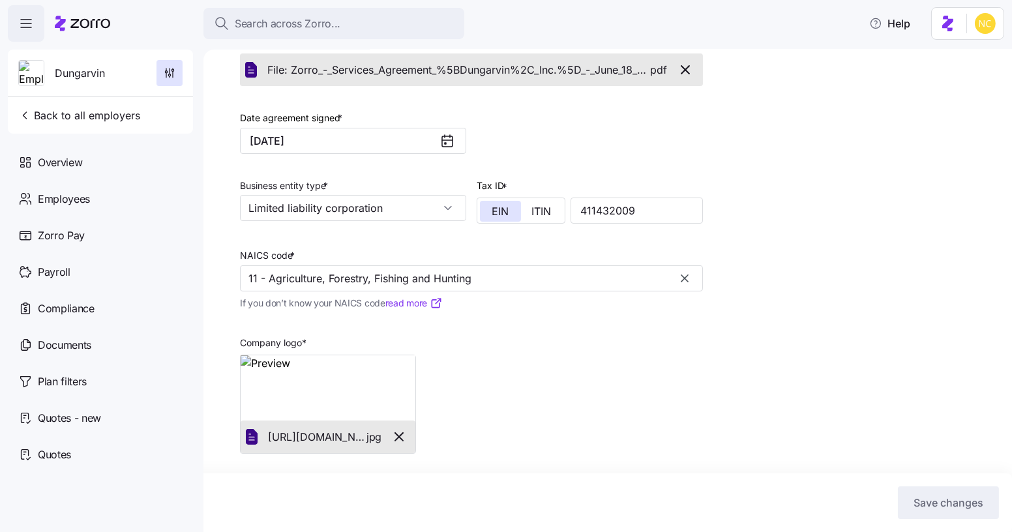
click at [915, 356] on div "Setup Company details Contacts Company setup Zorro setup Plan year setup Compan…" at bounding box center [617, 142] width 754 height 747
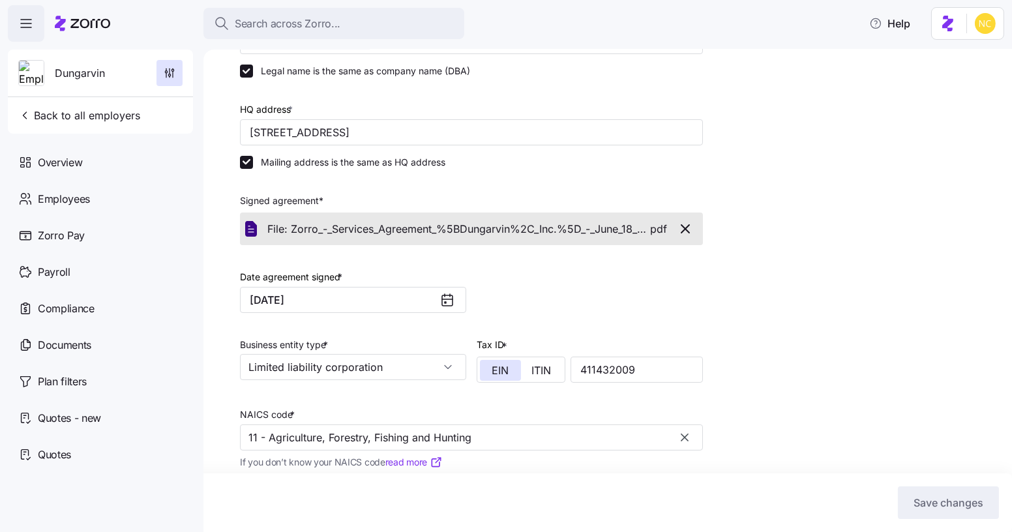
scroll to position [0, 0]
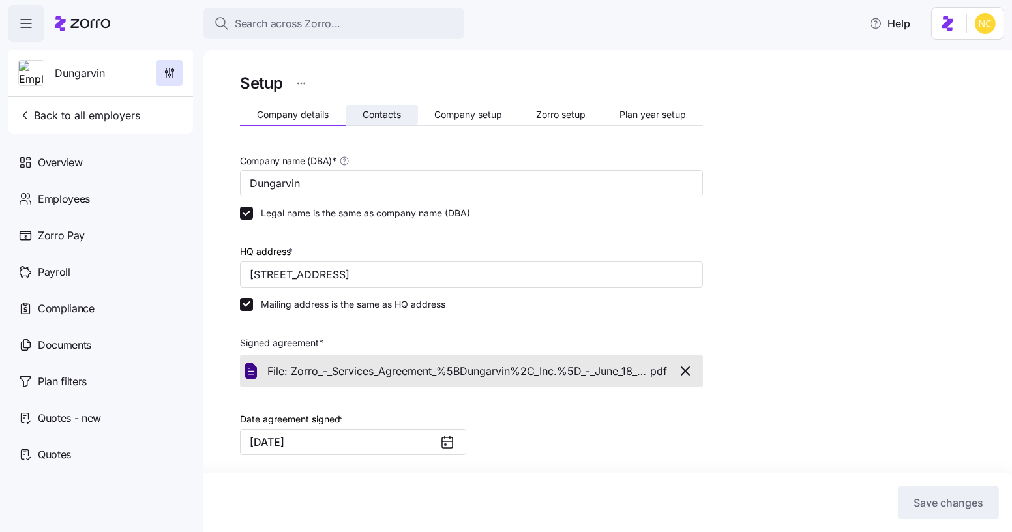
click at [385, 110] on span "Contacts" at bounding box center [382, 114] width 38 height 9
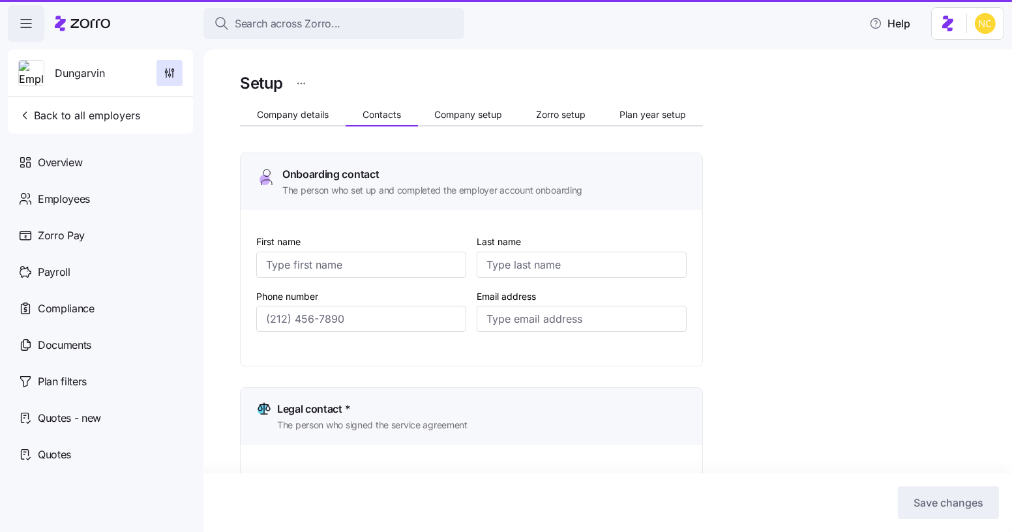
type input "Melanie"
type input "Siepker"
type input "msiepker@dungarvin.com"
type input "Debi"
type input "Allsup"
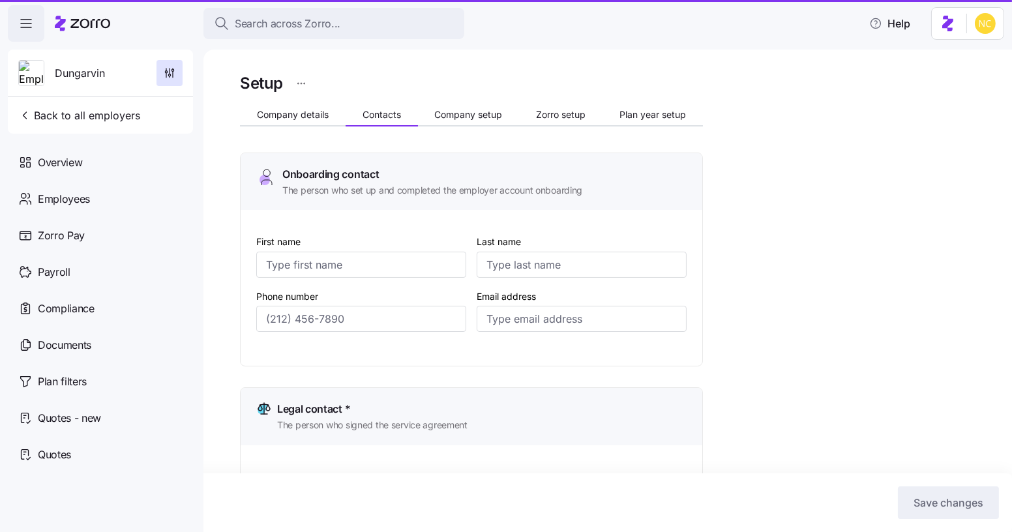
type input "dallsup@dungarvin.com"
type input "Shelby"
type input "Simpson"
type input "ssimpson@dungarvin.com"
type input "Ryan"
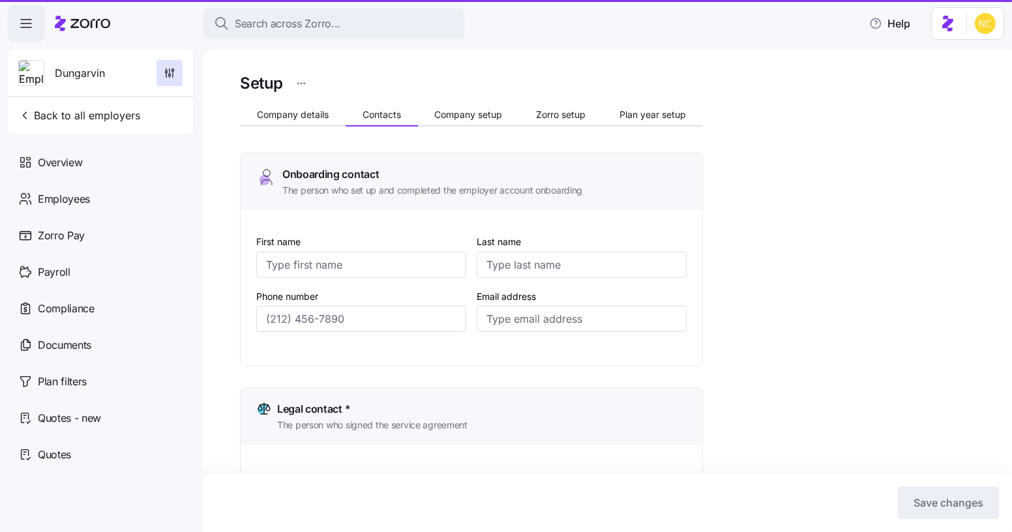
type input "Theisen"
type input "rtheisen@dungarvin.com"
type input "(651) 789-5911"
type input "(651) 789-5914"
type input "(651) 789-5938"
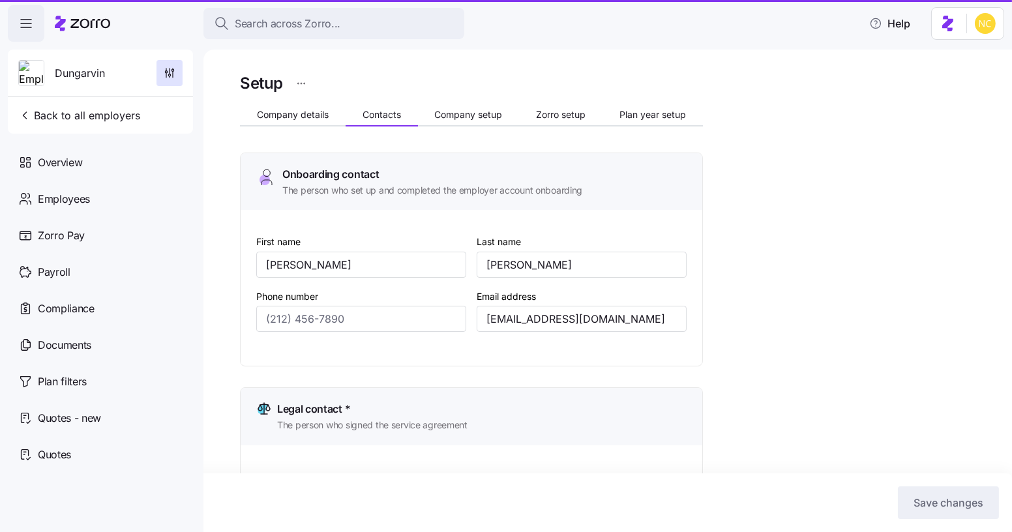
type input "(651) 789-5941"
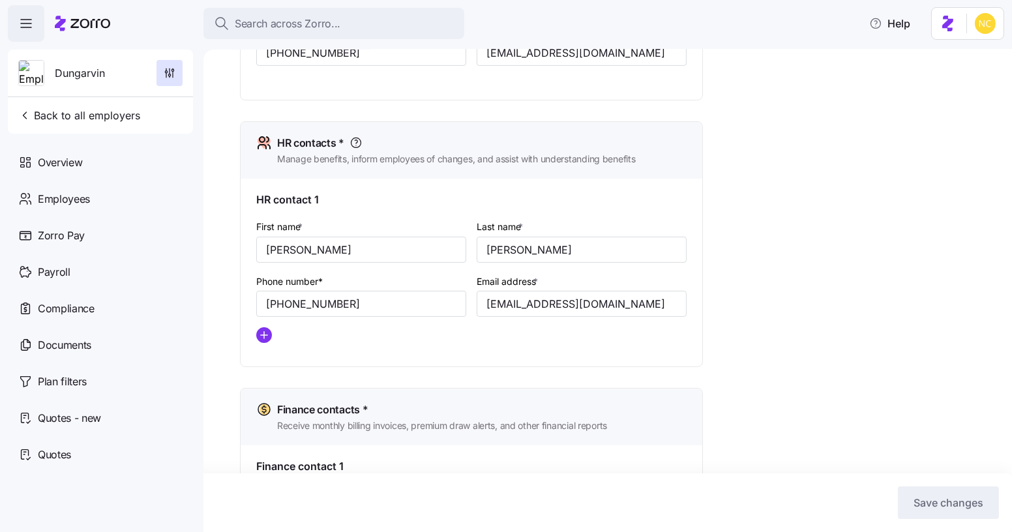
scroll to position [503, 0]
drag, startPoint x: 665, startPoint y: 311, endPoint x: 443, endPoint y: 315, distance: 221.7
click at [443, 315] on div "First name * Shelby Last name * Simpson Phone number* (651) 789-5938 Email addr…" at bounding box center [471, 283] width 441 height 145
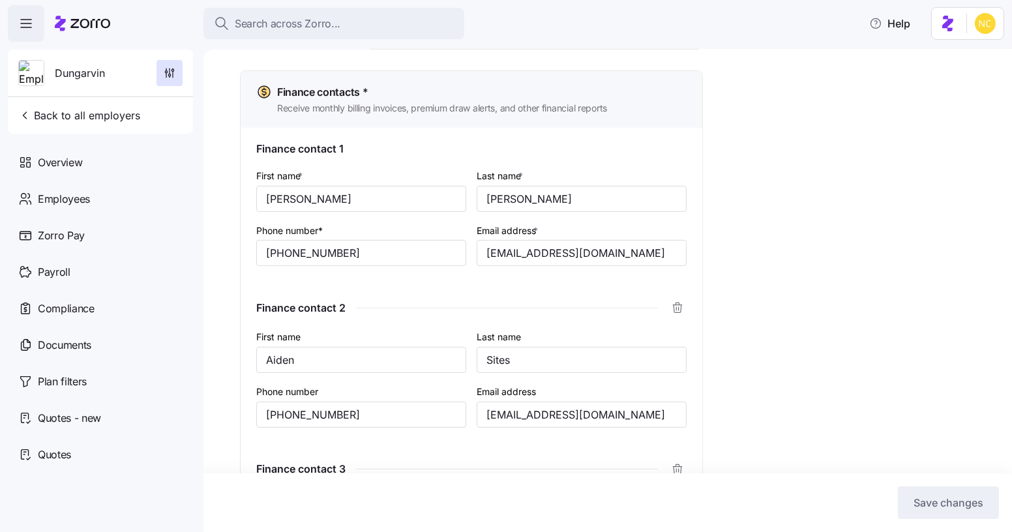
scroll to position [820, 0]
drag, startPoint x: 651, startPoint y: 251, endPoint x: 398, endPoint y: 232, distance: 254.4
click at [398, 232] on div "First name * Ryan Last name * Theisen Phone number* (651) 789-5941 Email addres…" at bounding box center [471, 226] width 441 height 130
